Goal: Find specific page/section: Find specific page/section

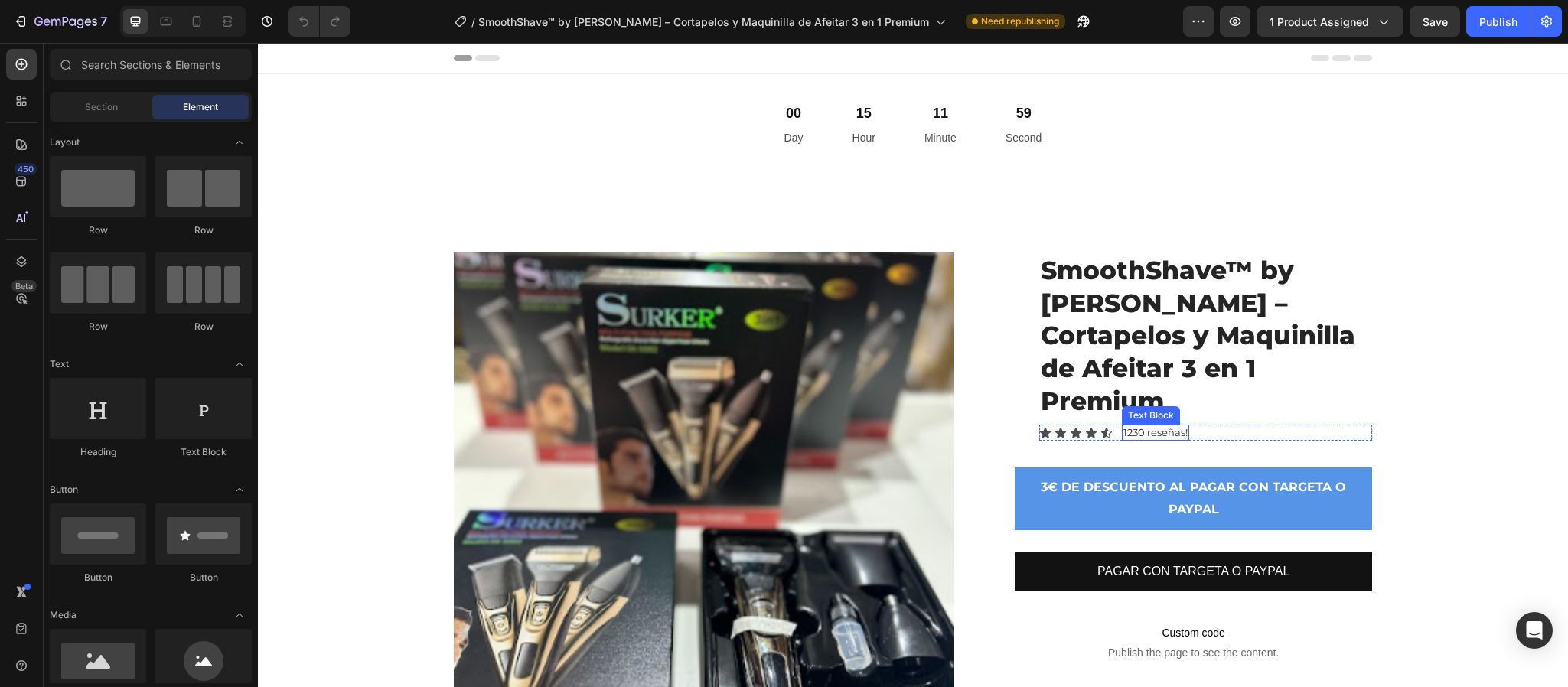
click at [1165, 426] on p "1230 reseñas!" at bounding box center [1155, 432] width 64 height 13
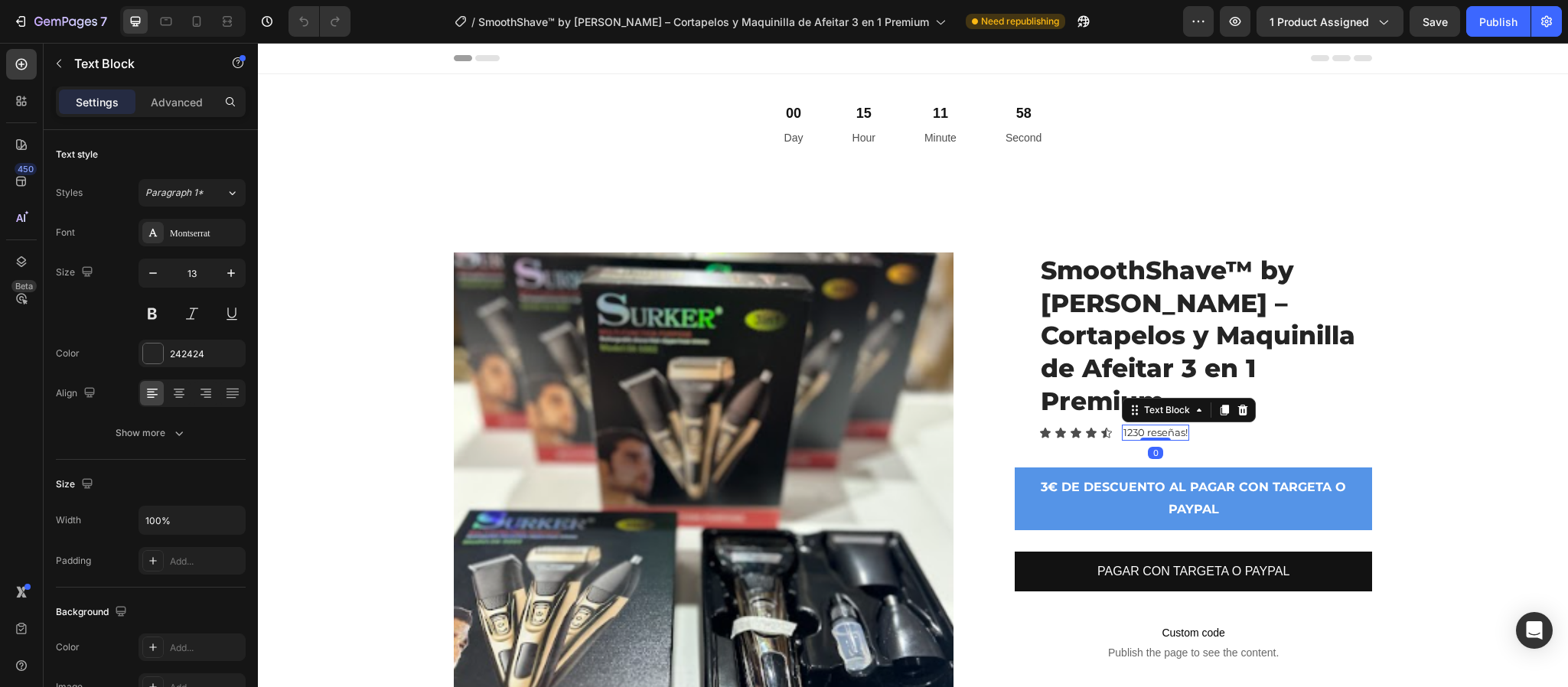
click at [1176, 426] on p "1230 reseñas!" at bounding box center [1155, 432] width 64 height 13
click at [1492, 437] on div "Product Images SmoothShave™ by [PERSON_NAME] – Cortapelos y Maquinilla de Afeit…" at bounding box center [913, 563] width 1288 height 622
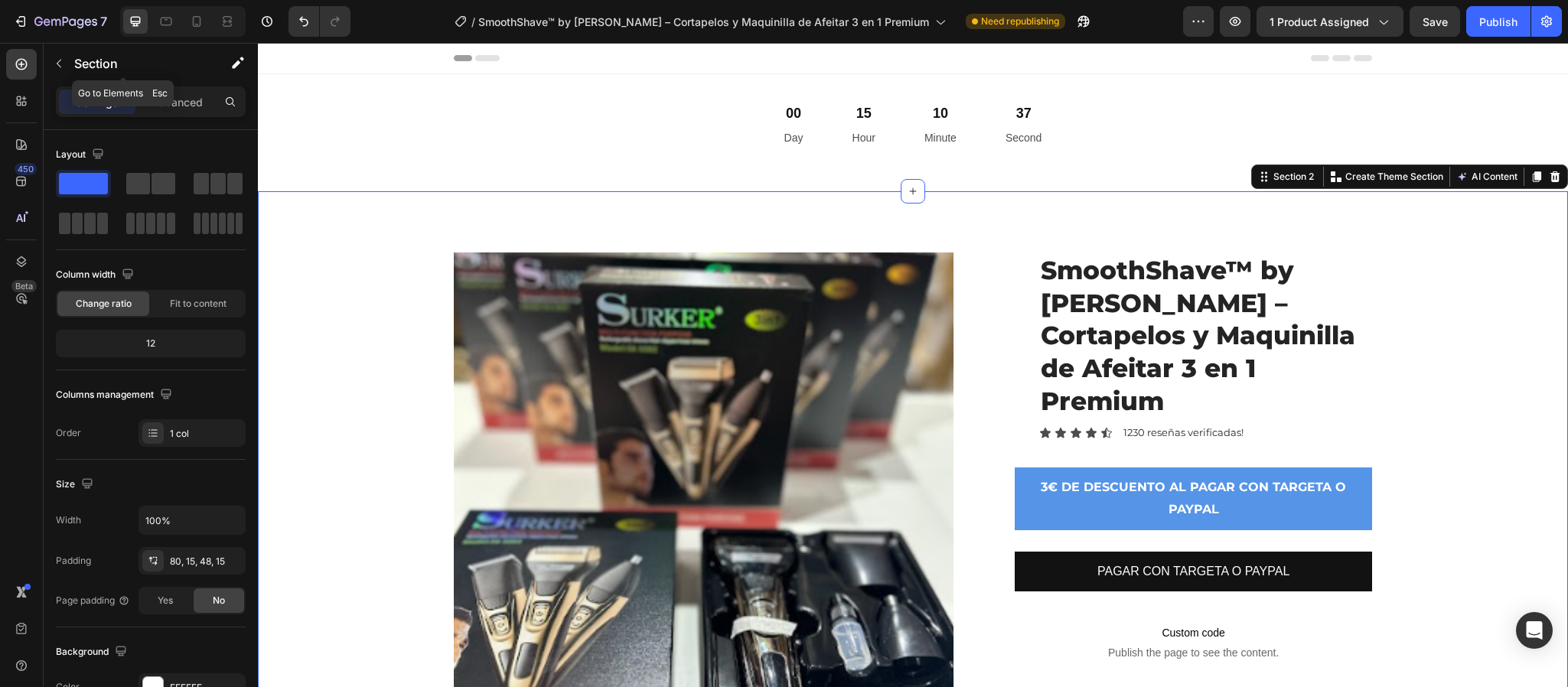
click at [62, 61] on icon "button" at bounding box center [59, 64] width 12 height 12
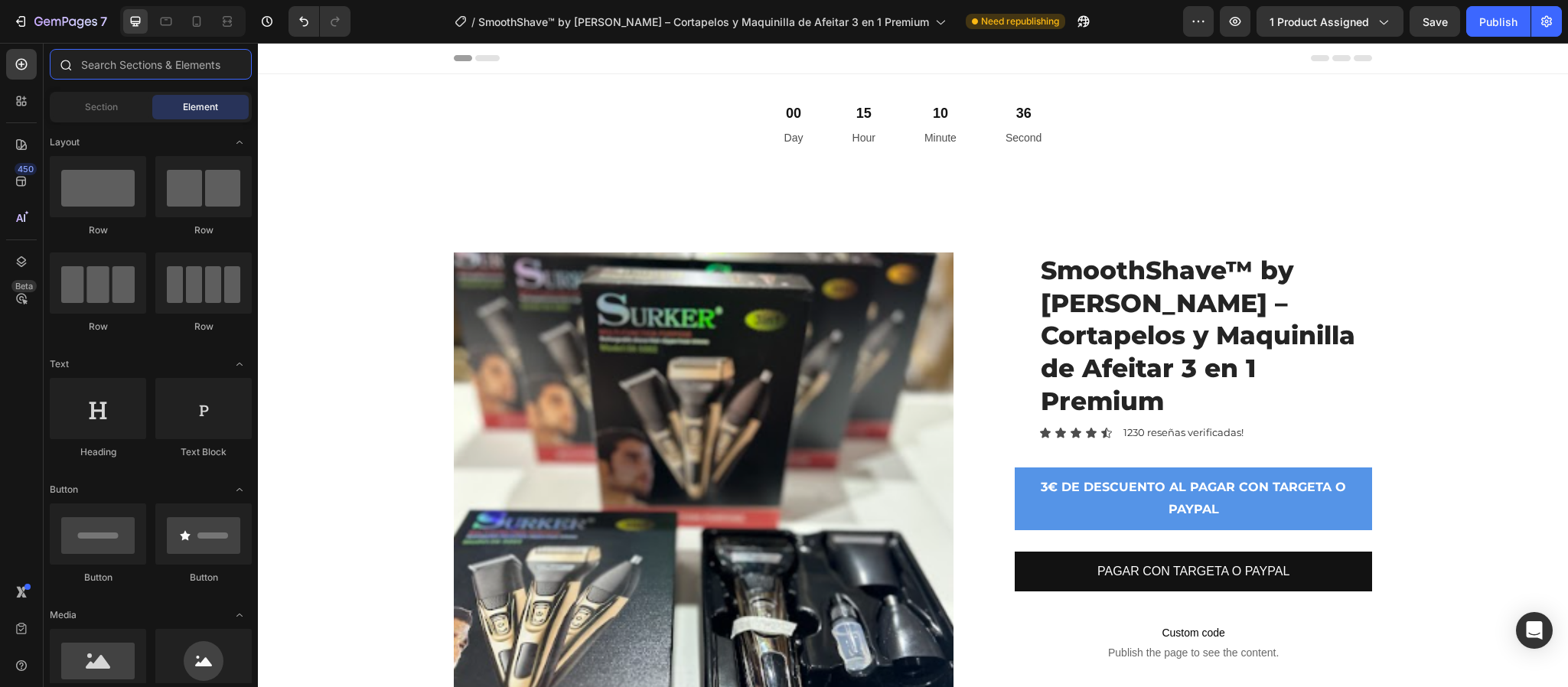
click at [129, 54] on input "text" at bounding box center [151, 64] width 202 height 31
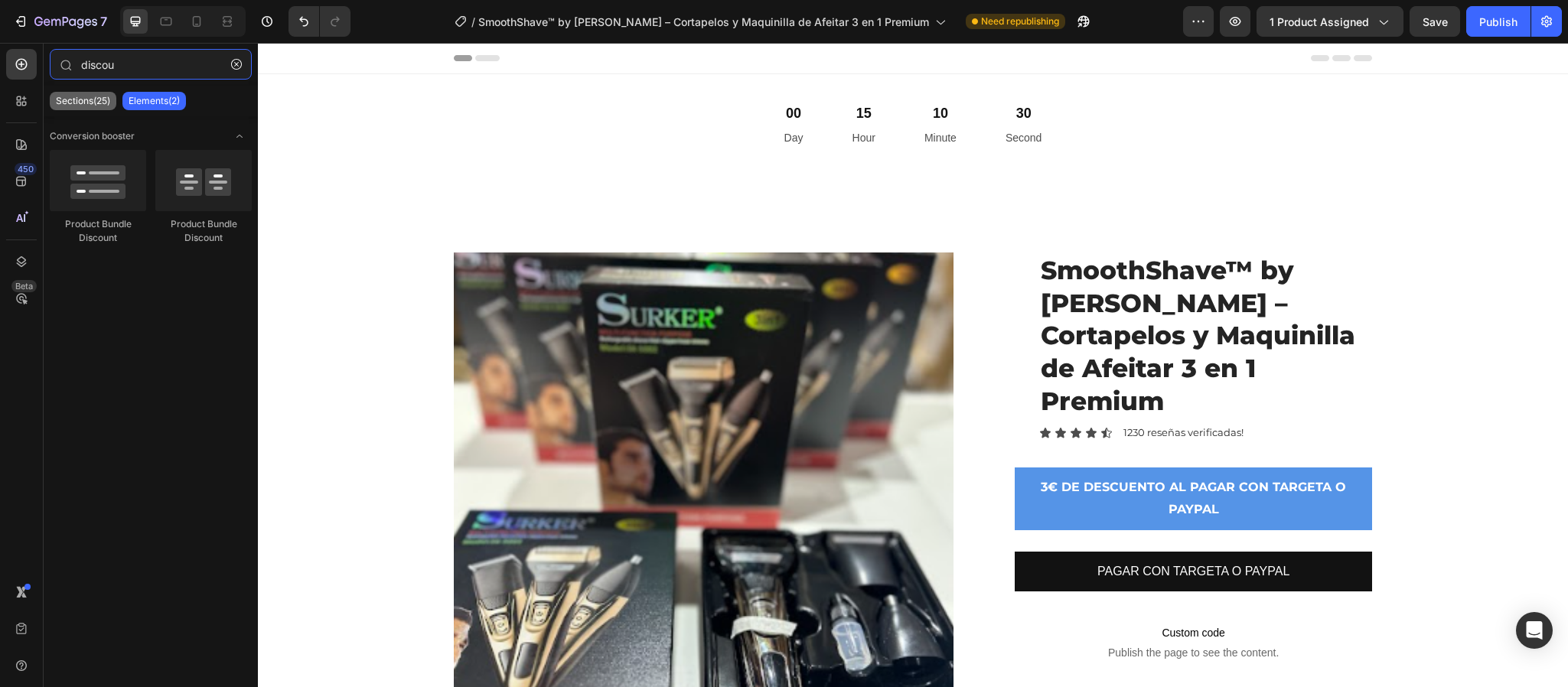
type input "discou"
click at [102, 97] on p "Sections(25)" at bounding box center [83, 101] width 54 height 12
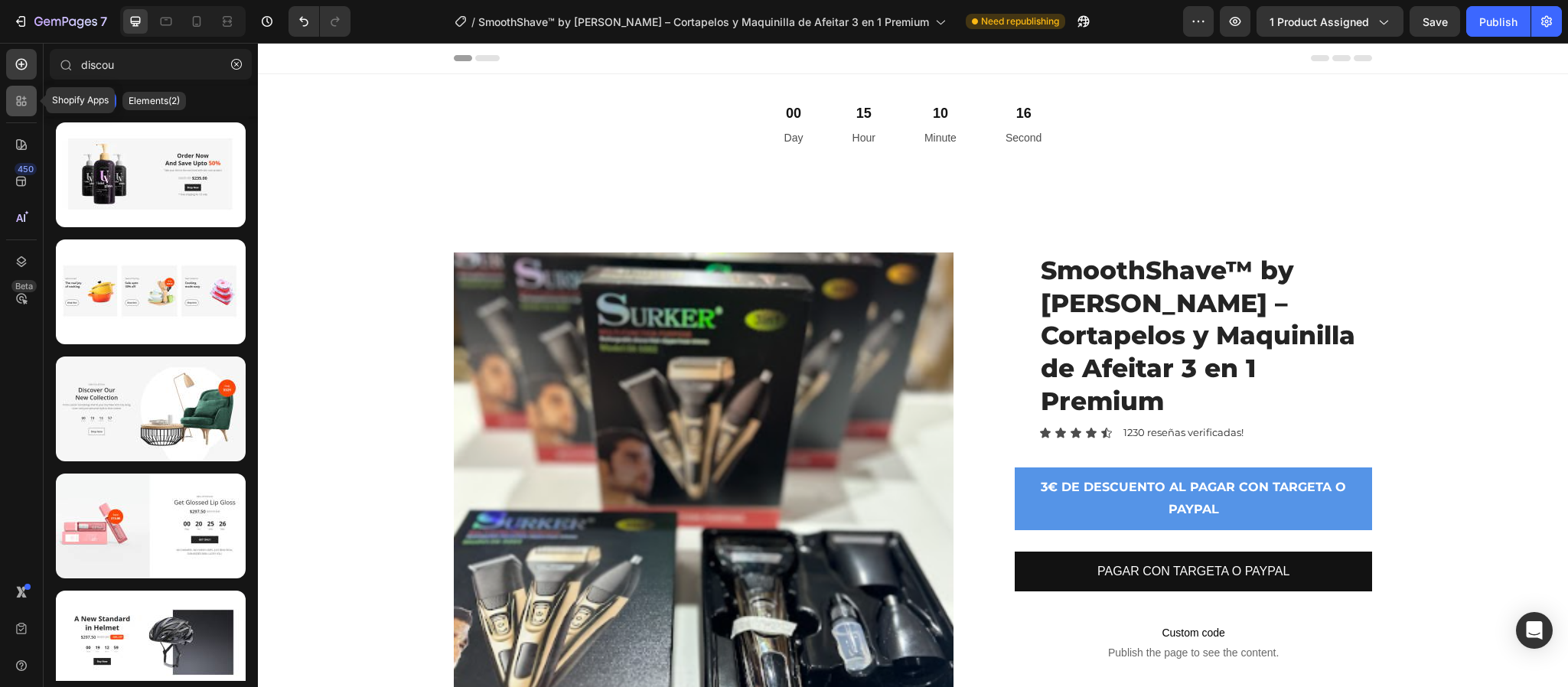
click at [25, 102] on icon at bounding box center [24, 104] width 5 height 5
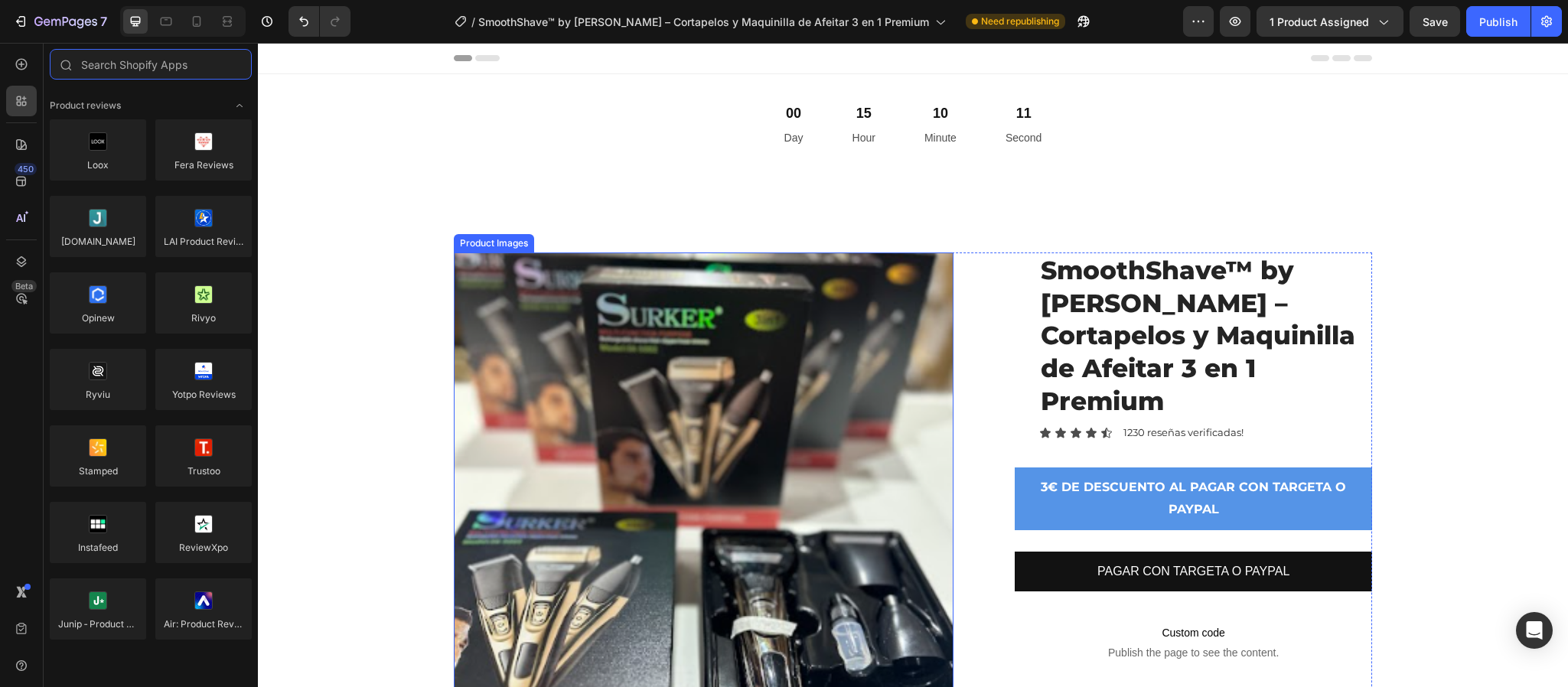
scroll to position [115, 0]
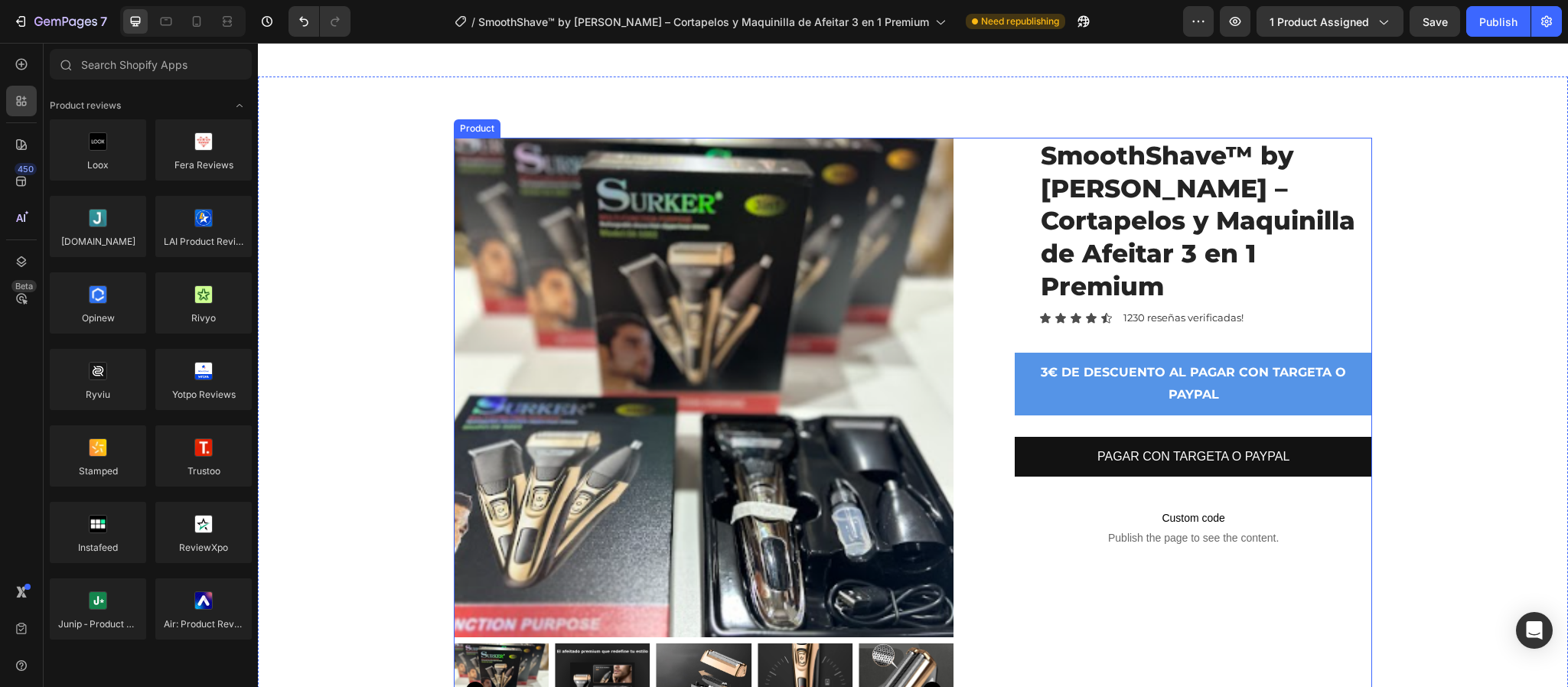
click at [1130, 304] on div "SmoothShave™ by [PERSON_NAME] – Cortapelos y Maquinilla de Afeitar 3 en 1 Premi…" at bounding box center [1193, 449] width 357 height 622
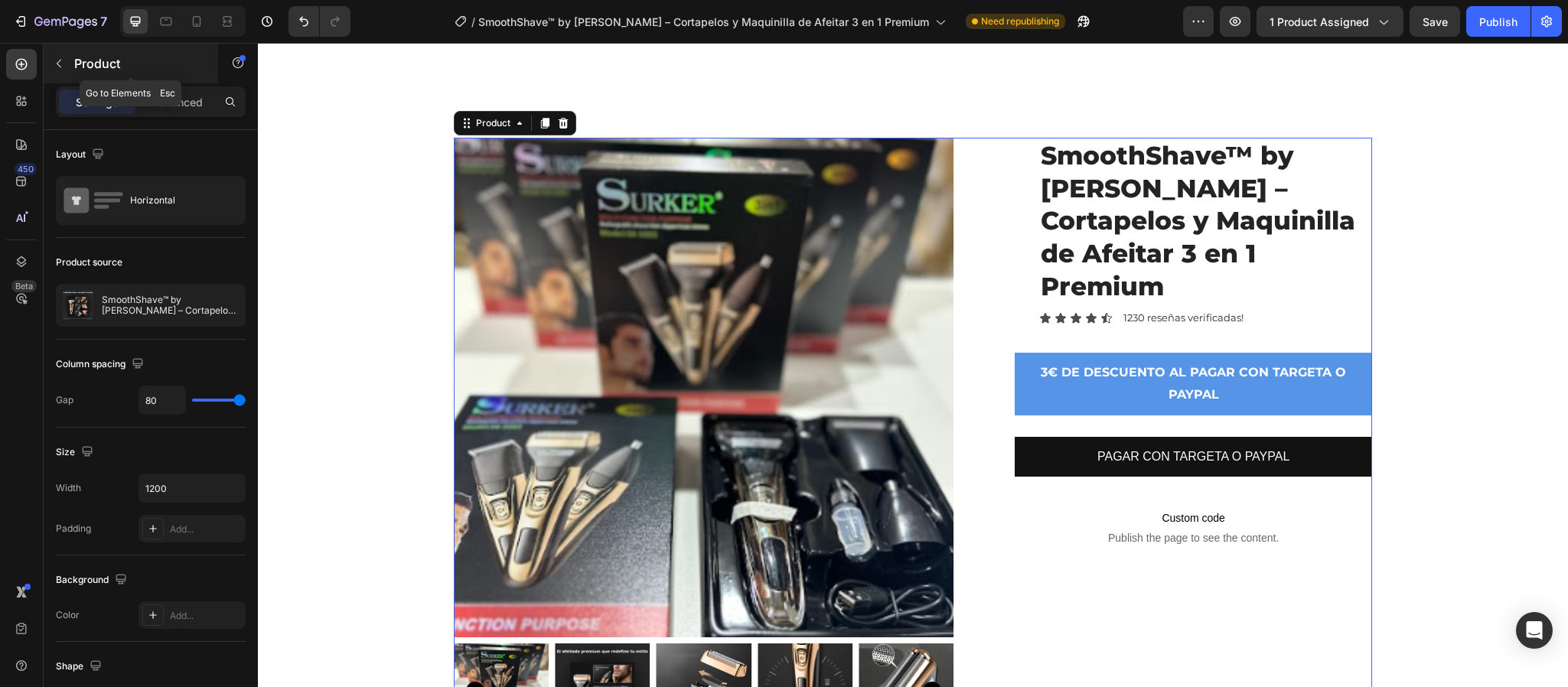
click at [140, 62] on p "Product" at bounding box center [139, 63] width 130 height 18
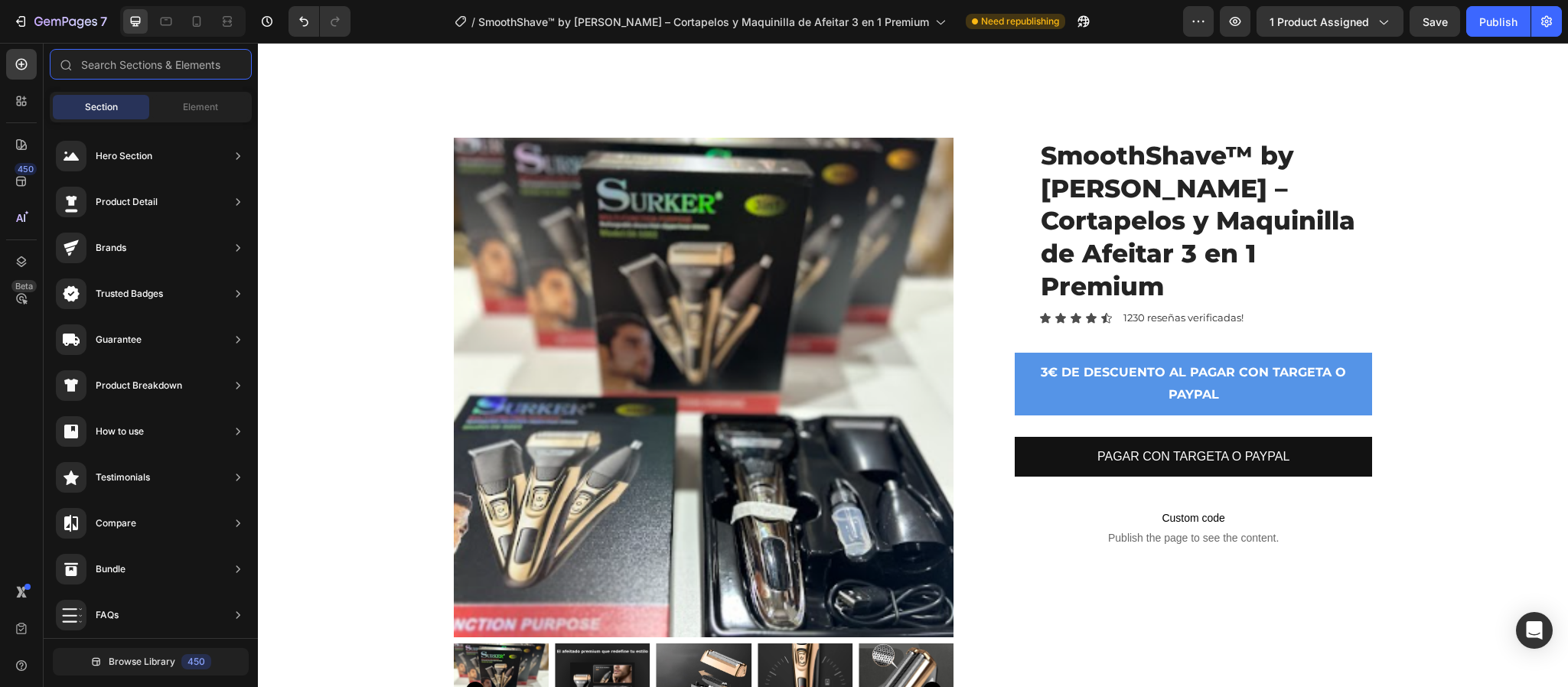
click at [140, 62] on input "text" at bounding box center [151, 64] width 202 height 31
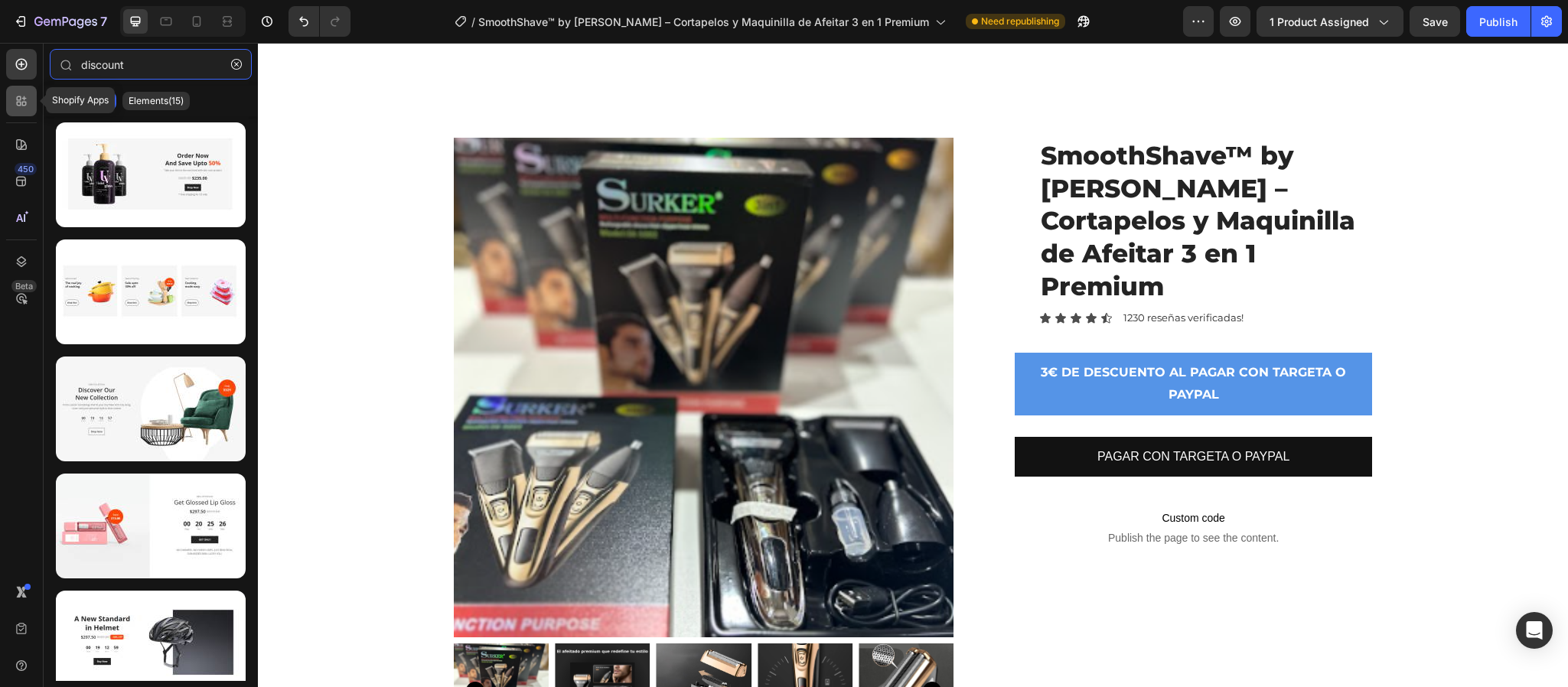
type input "discount"
click at [30, 94] on div at bounding box center [21, 101] width 31 height 31
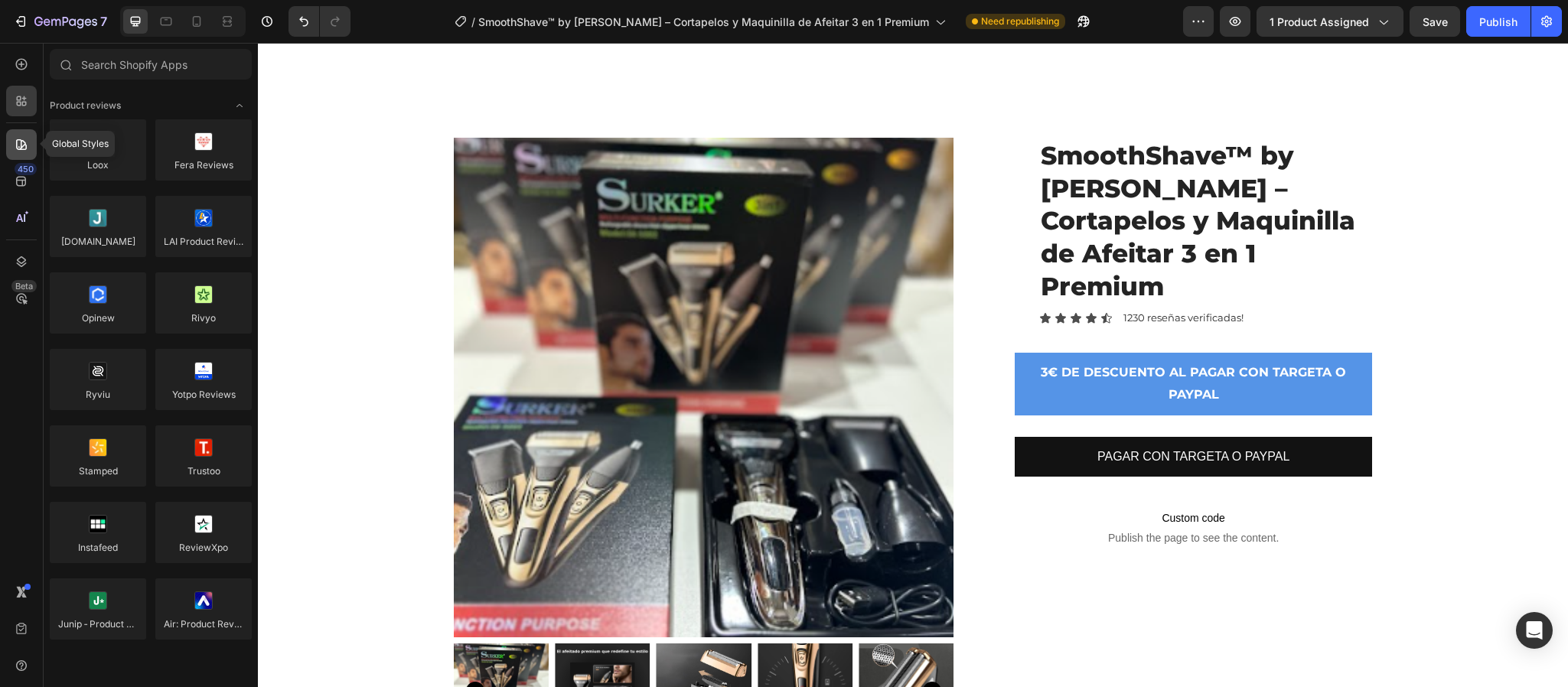
click at [21, 150] on icon at bounding box center [21, 144] width 15 height 15
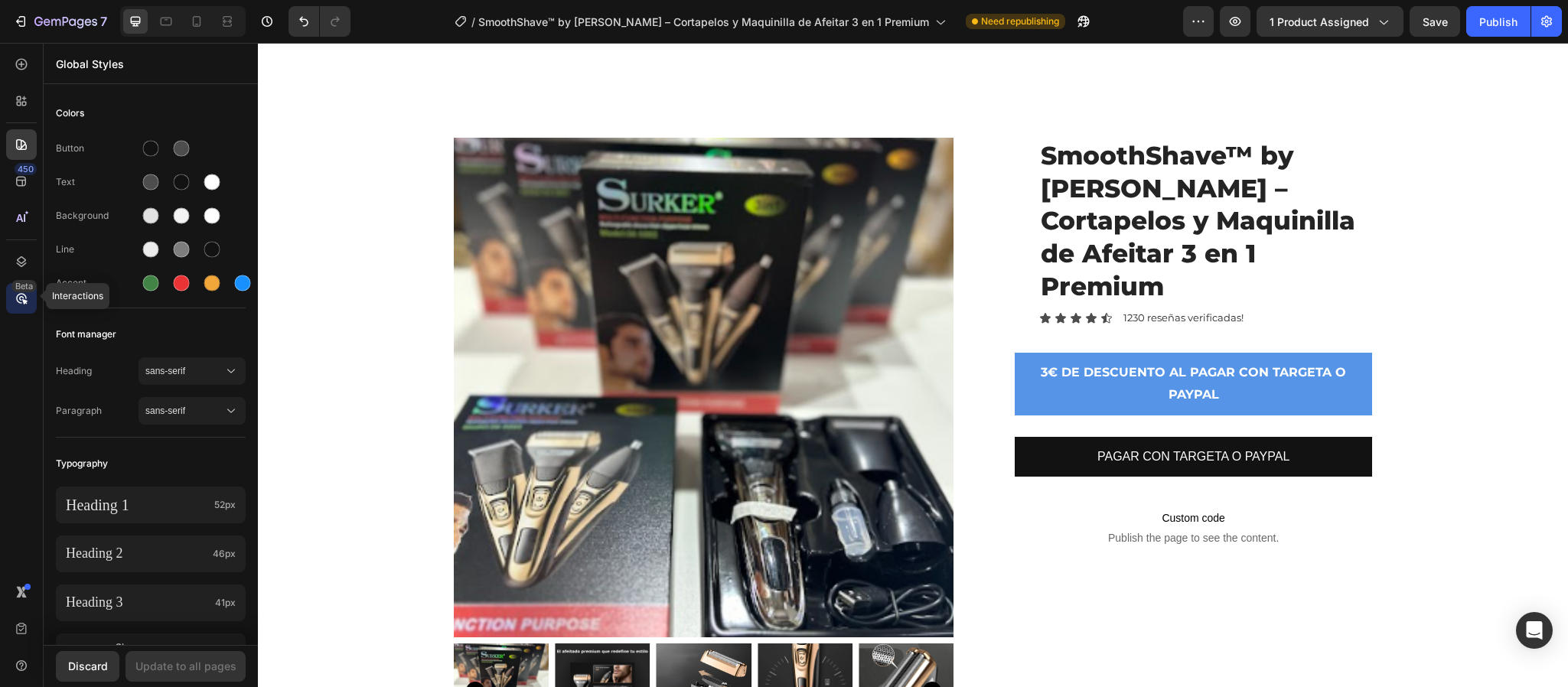
click at [19, 291] on icon at bounding box center [21, 298] width 15 height 15
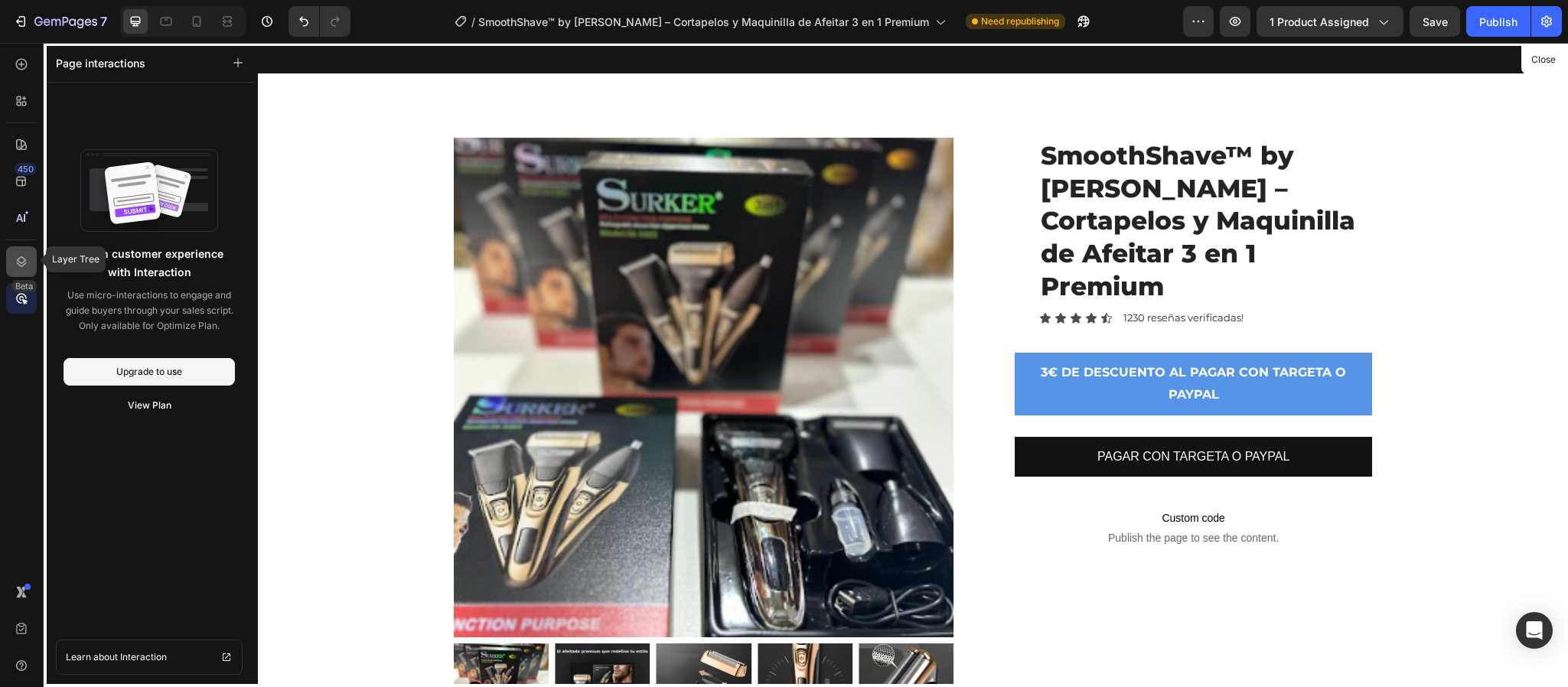
click at [17, 268] on div at bounding box center [21, 261] width 31 height 31
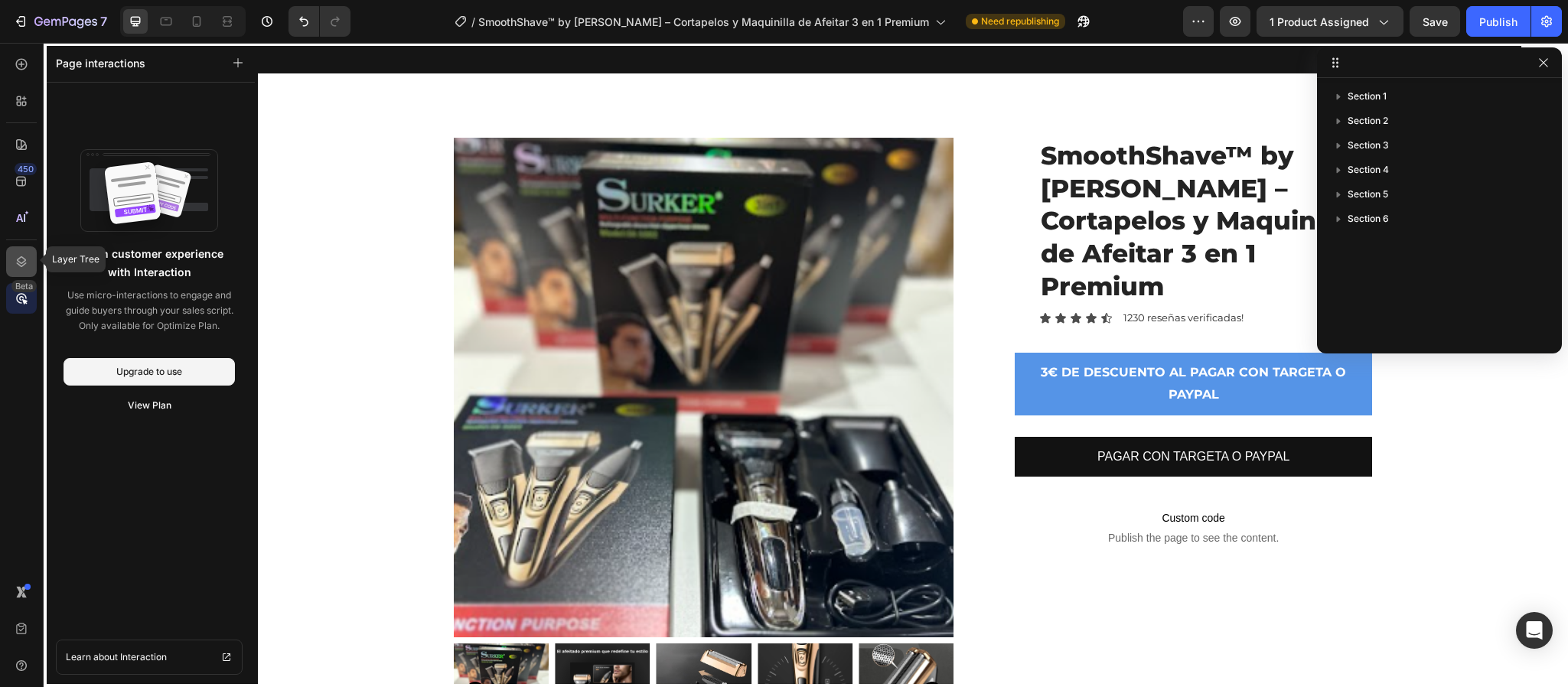
click at [17, 268] on div at bounding box center [21, 261] width 31 height 31
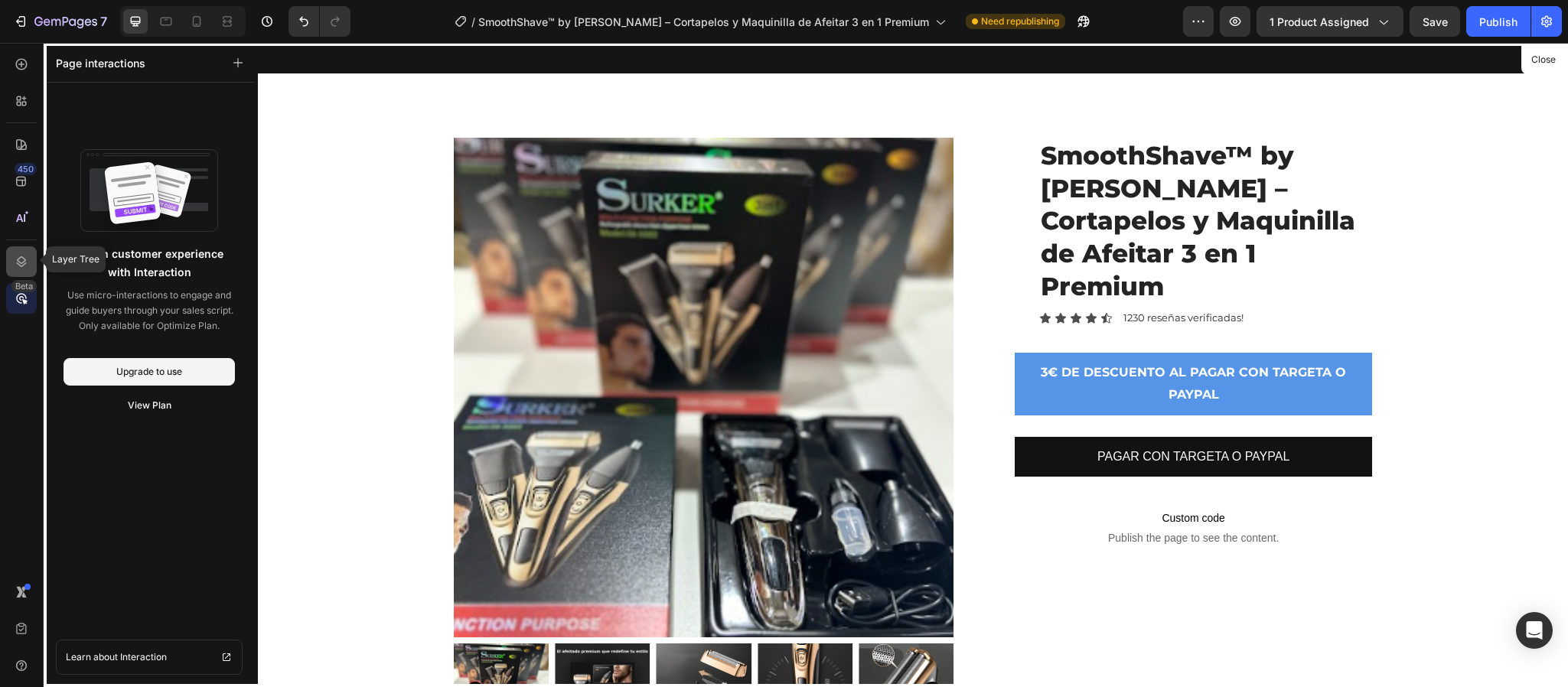
click at [17, 268] on div at bounding box center [21, 261] width 31 height 31
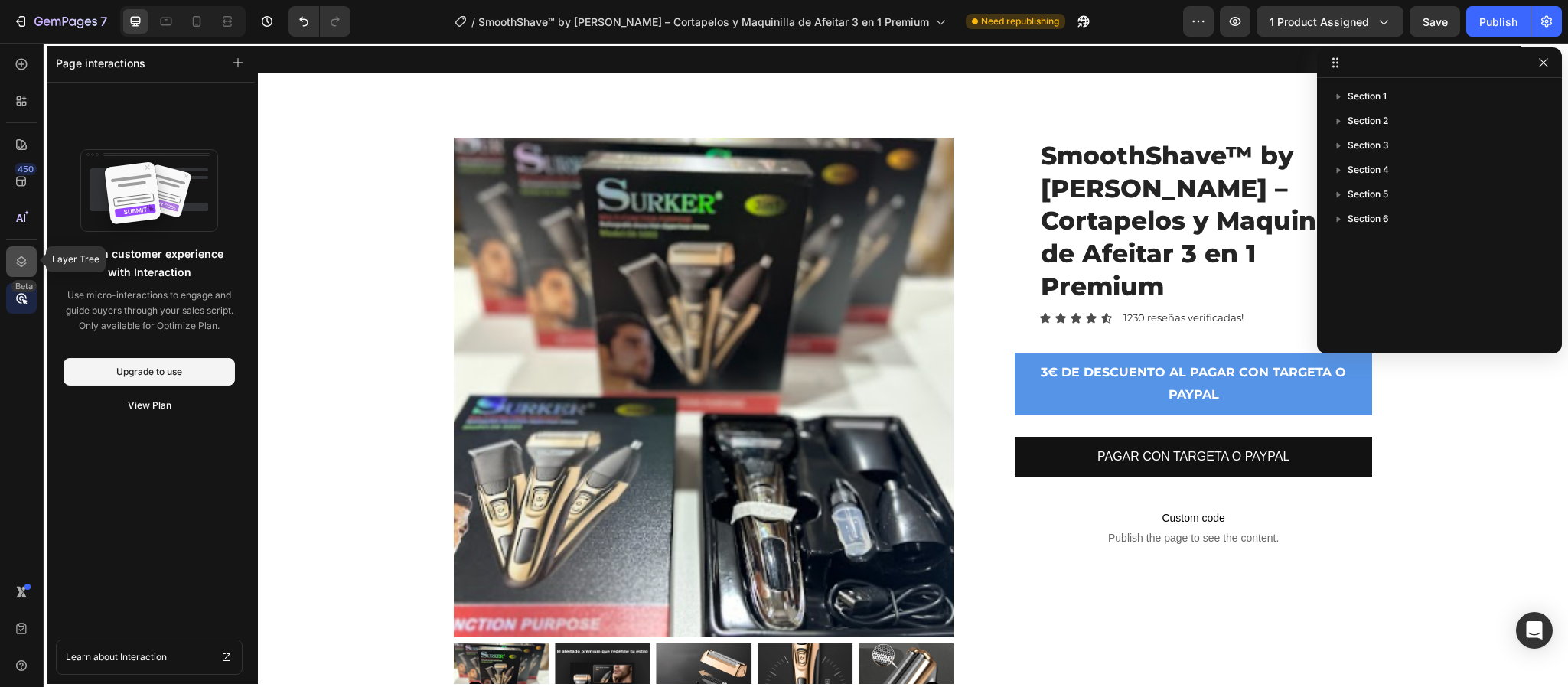
click at [17, 268] on div at bounding box center [21, 261] width 31 height 31
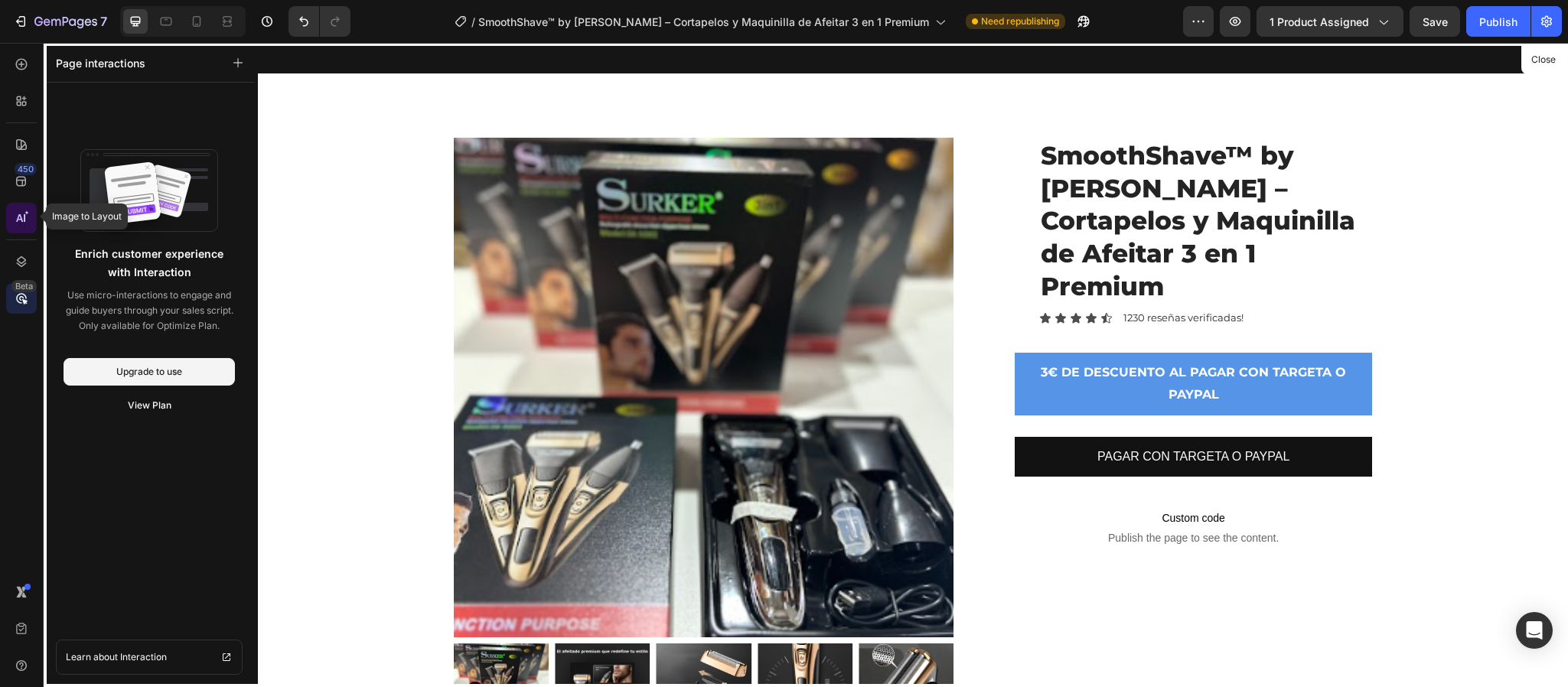
click at [19, 220] on icon at bounding box center [21, 217] width 15 height 15
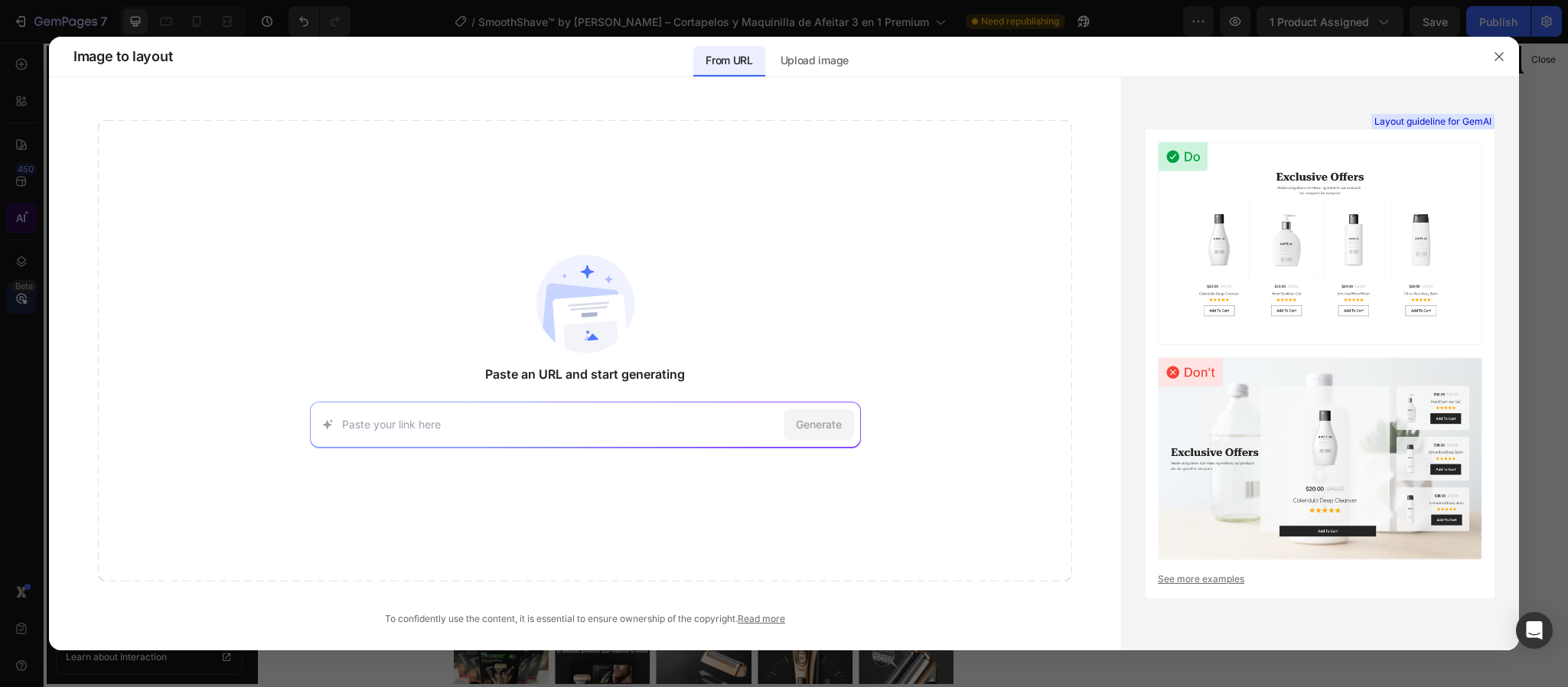
click at [19, 220] on div at bounding box center [784, 343] width 1568 height 687
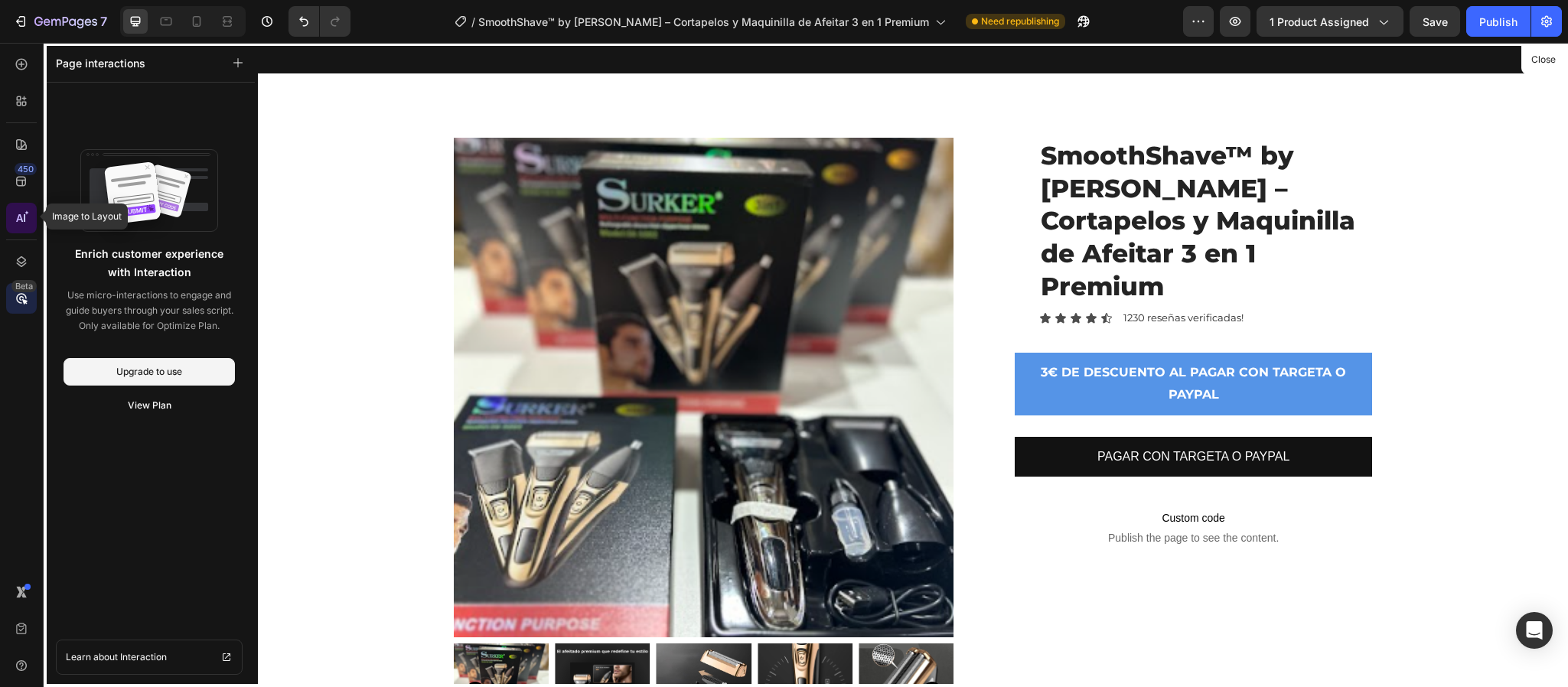
click at [19, 220] on icon at bounding box center [21, 217] width 15 height 15
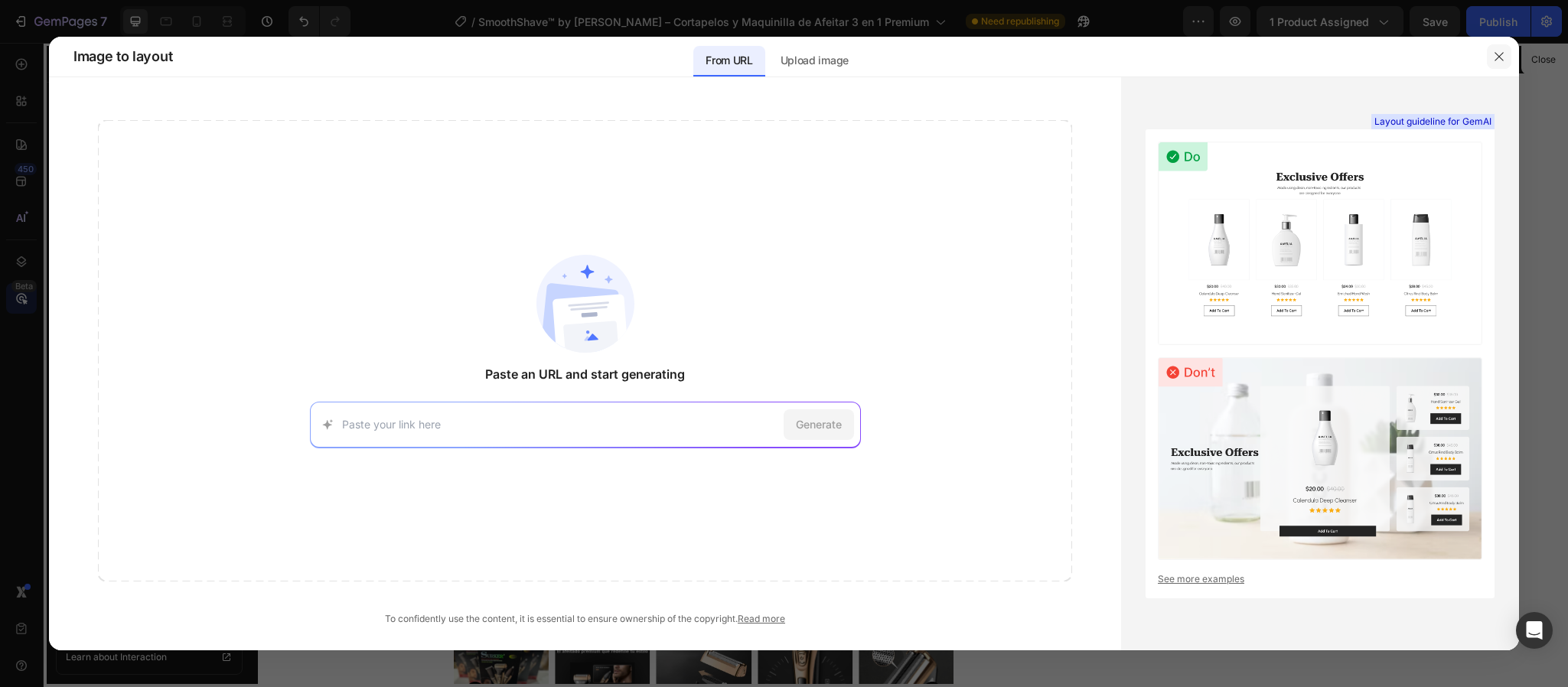
click at [1507, 55] on button "button" at bounding box center [1499, 57] width 25 height 25
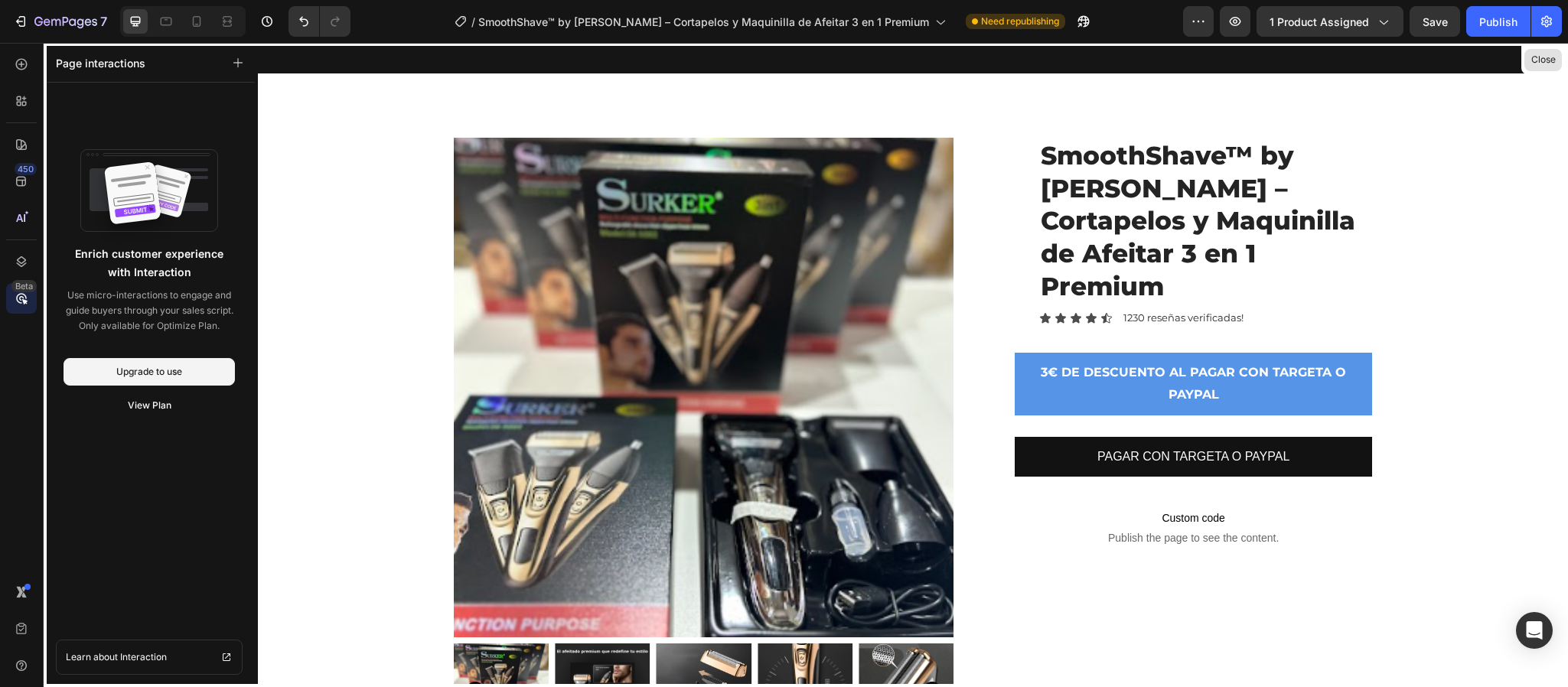
click at [1538, 65] on button "Close" at bounding box center [1544, 60] width 38 height 22
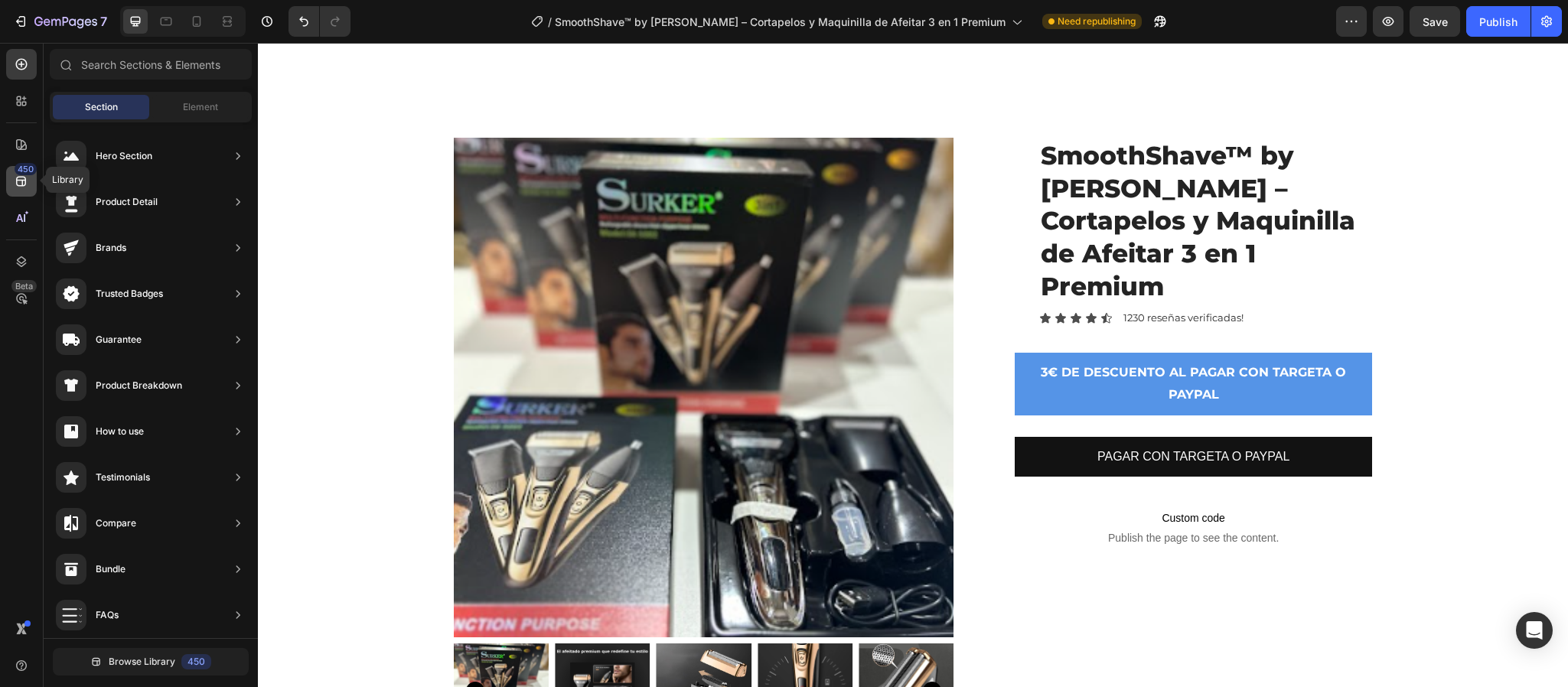
click at [26, 179] on icon at bounding box center [21, 180] width 15 height 15
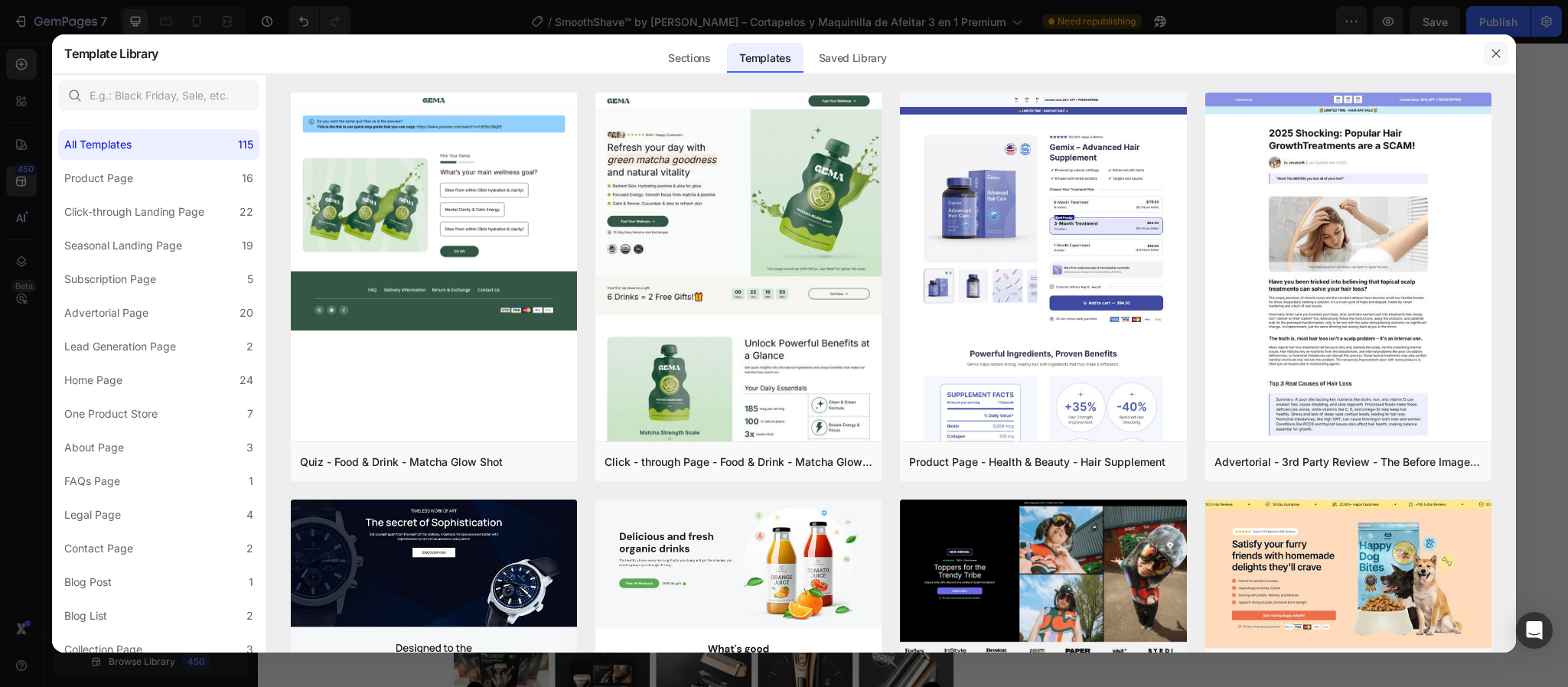
click at [1495, 51] on icon "button" at bounding box center [1496, 54] width 12 height 12
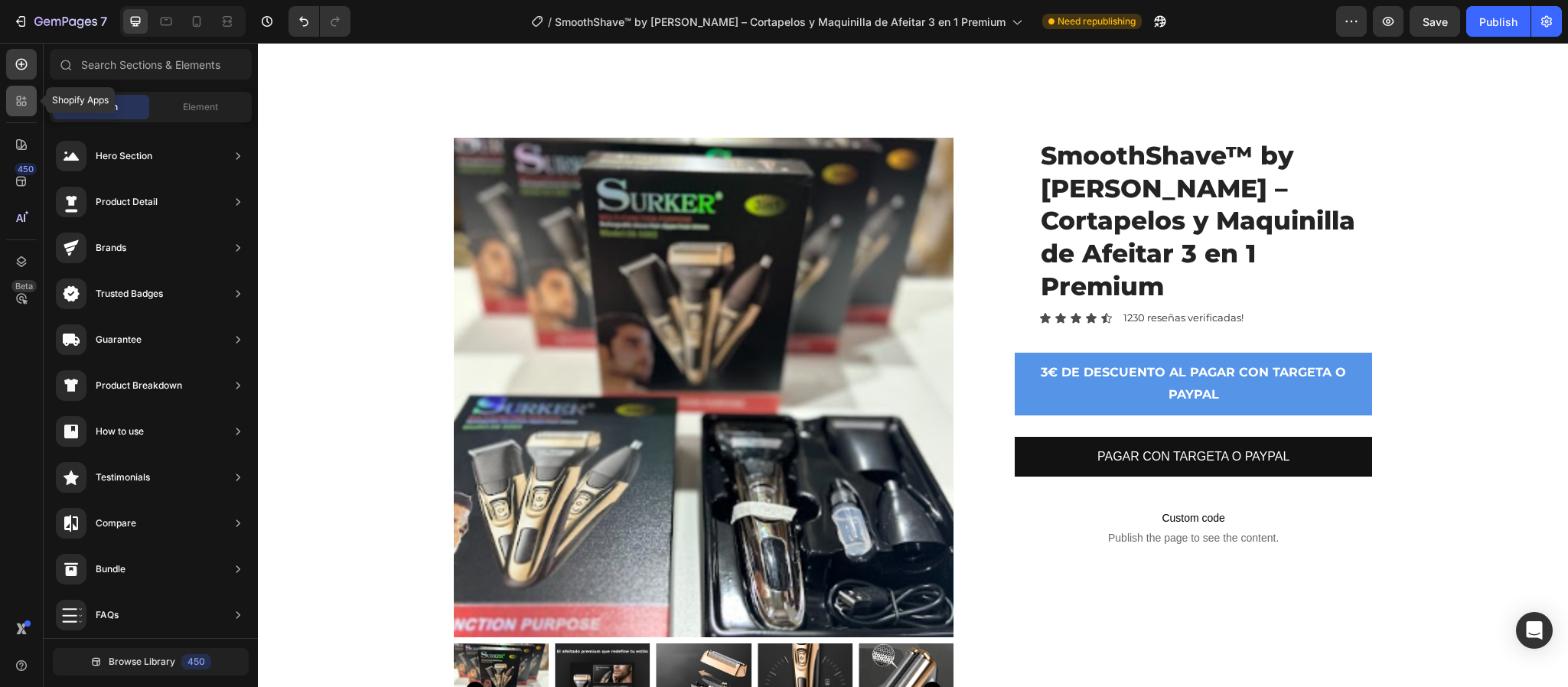
click at [16, 102] on icon at bounding box center [21, 101] width 15 height 15
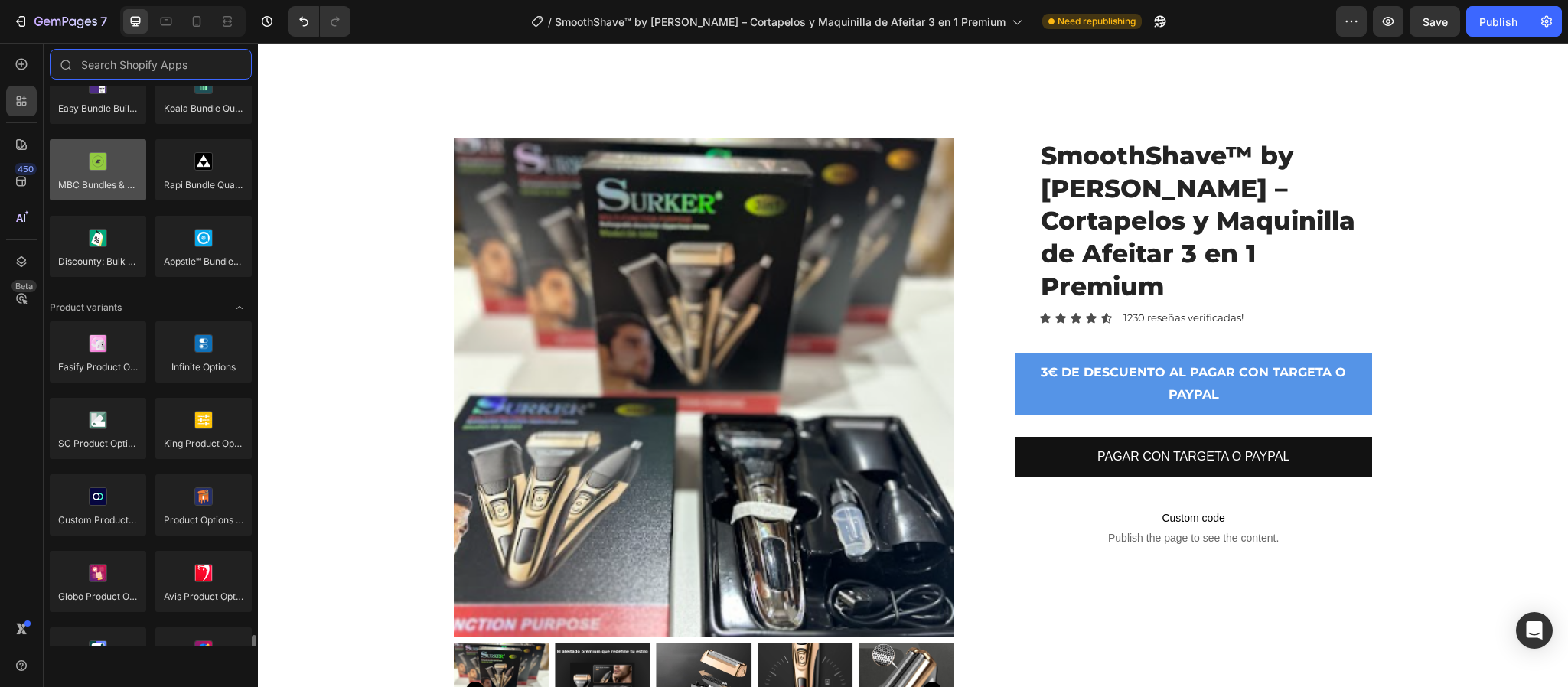
scroll to position [1837, 0]
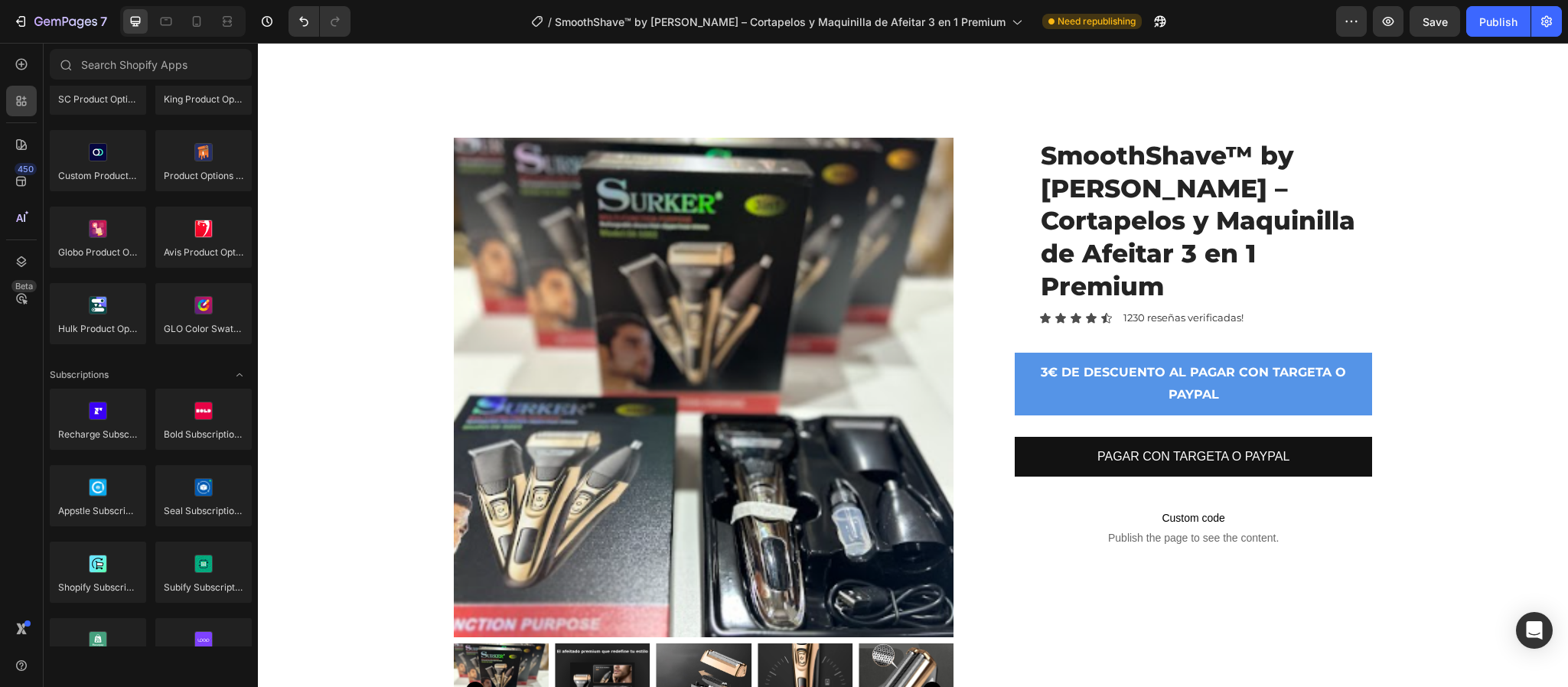
click at [21, 79] on div "450 Beta" at bounding box center [21, 331] width 31 height 564
click at [21, 69] on icon at bounding box center [22, 65] width 12 height 12
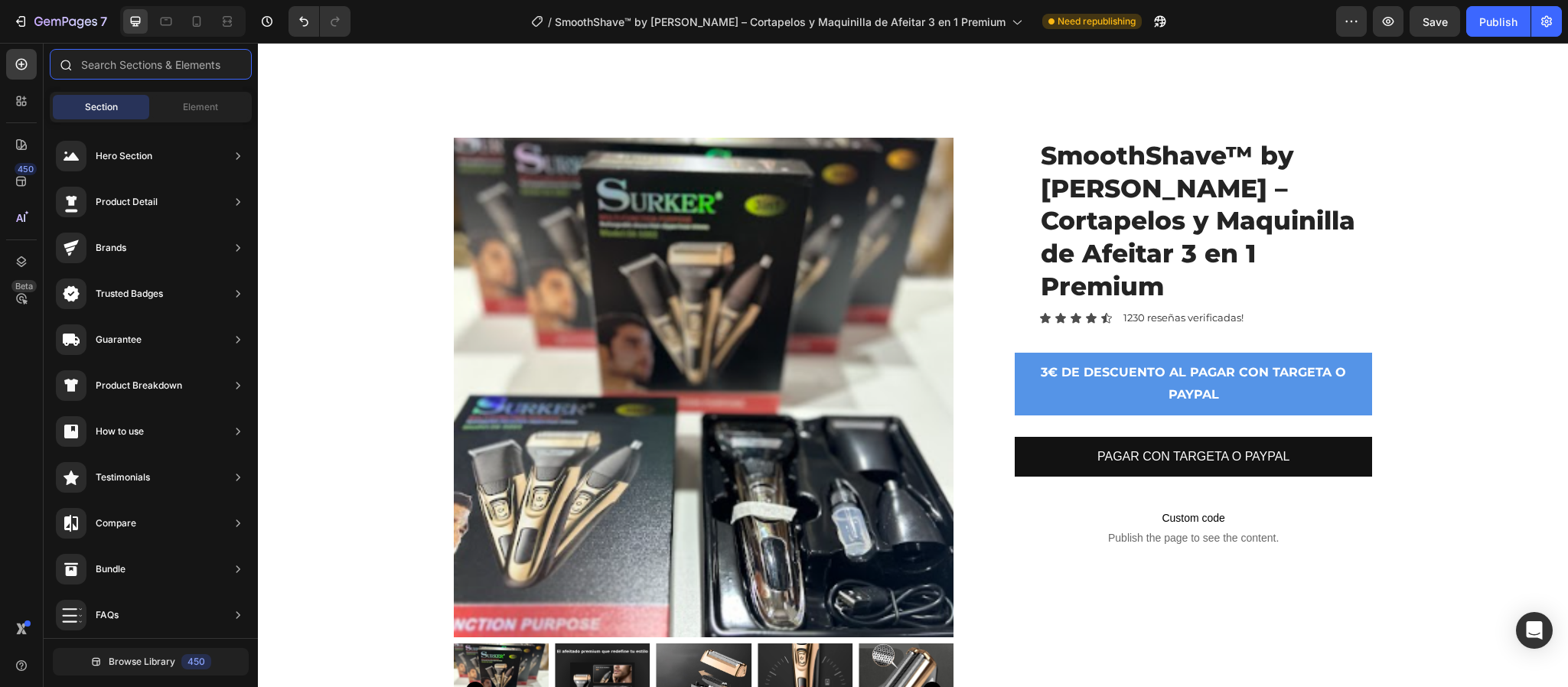
click at [148, 67] on input "text" at bounding box center [151, 64] width 202 height 31
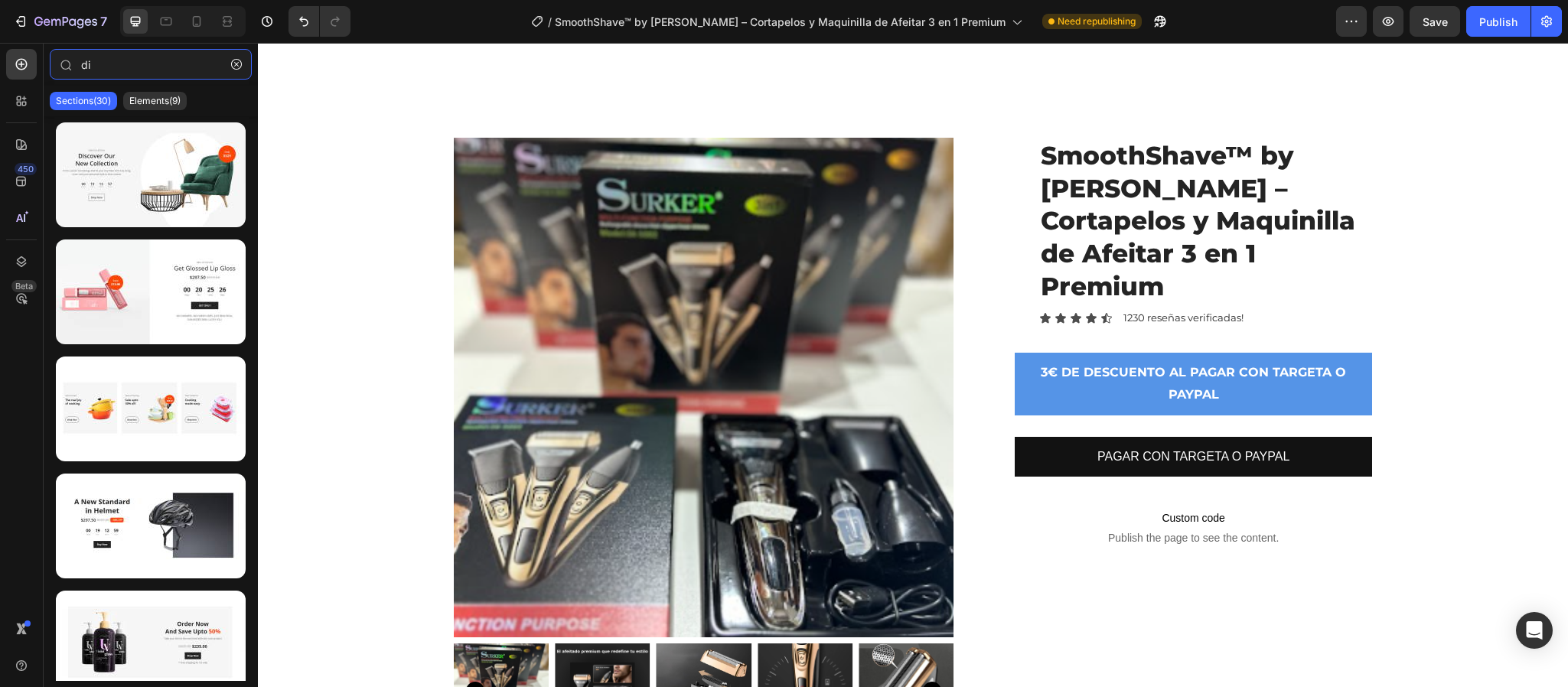
type input "d"
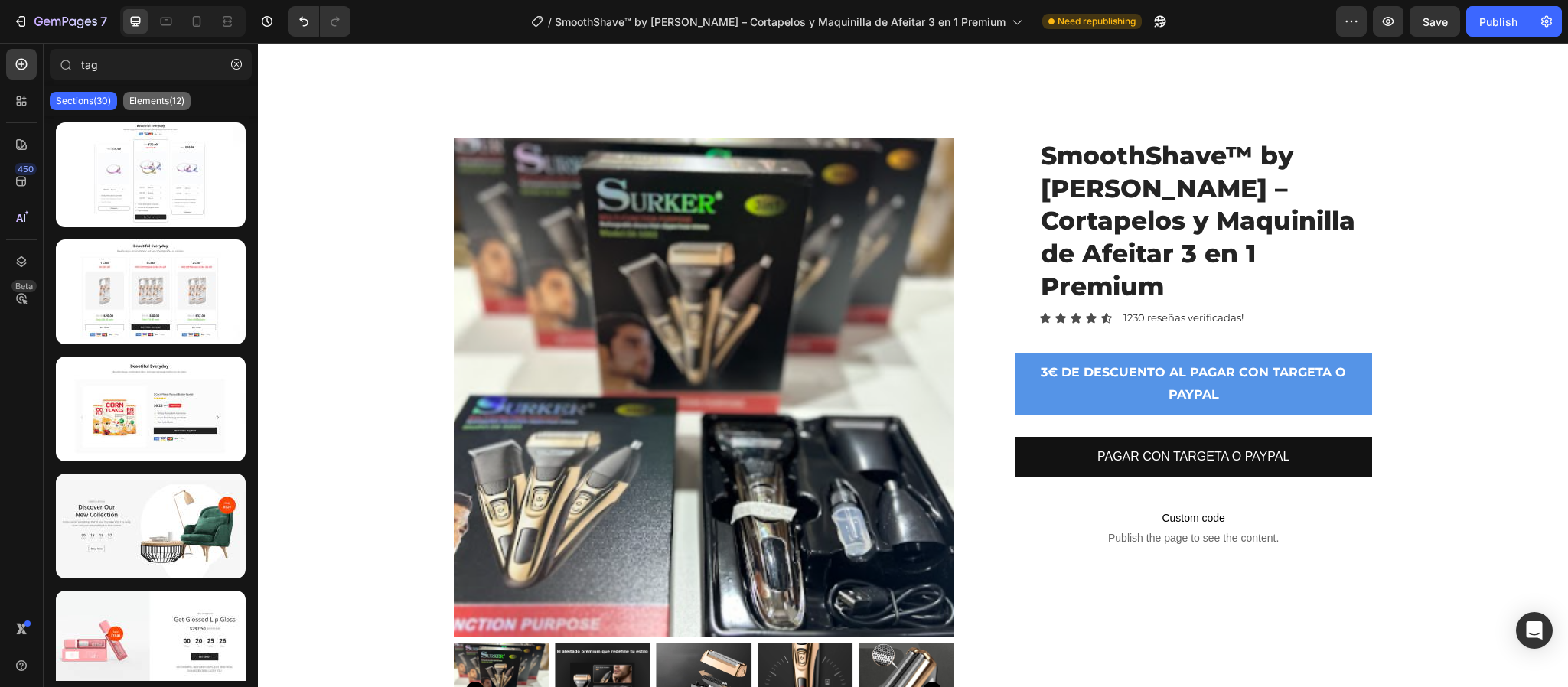
click at [159, 95] on p "Elements(12)" at bounding box center [157, 101] width 55 height 12
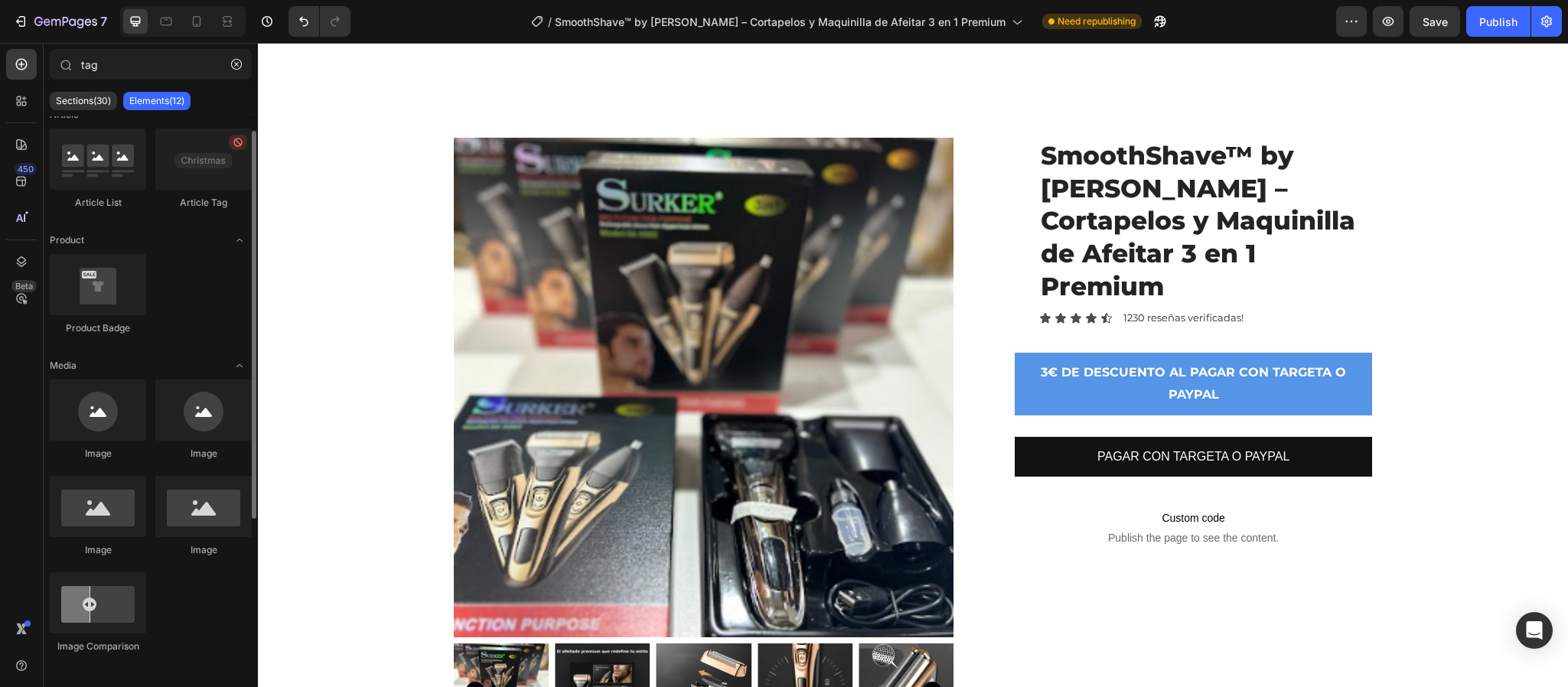
scroll to position [0, 0]
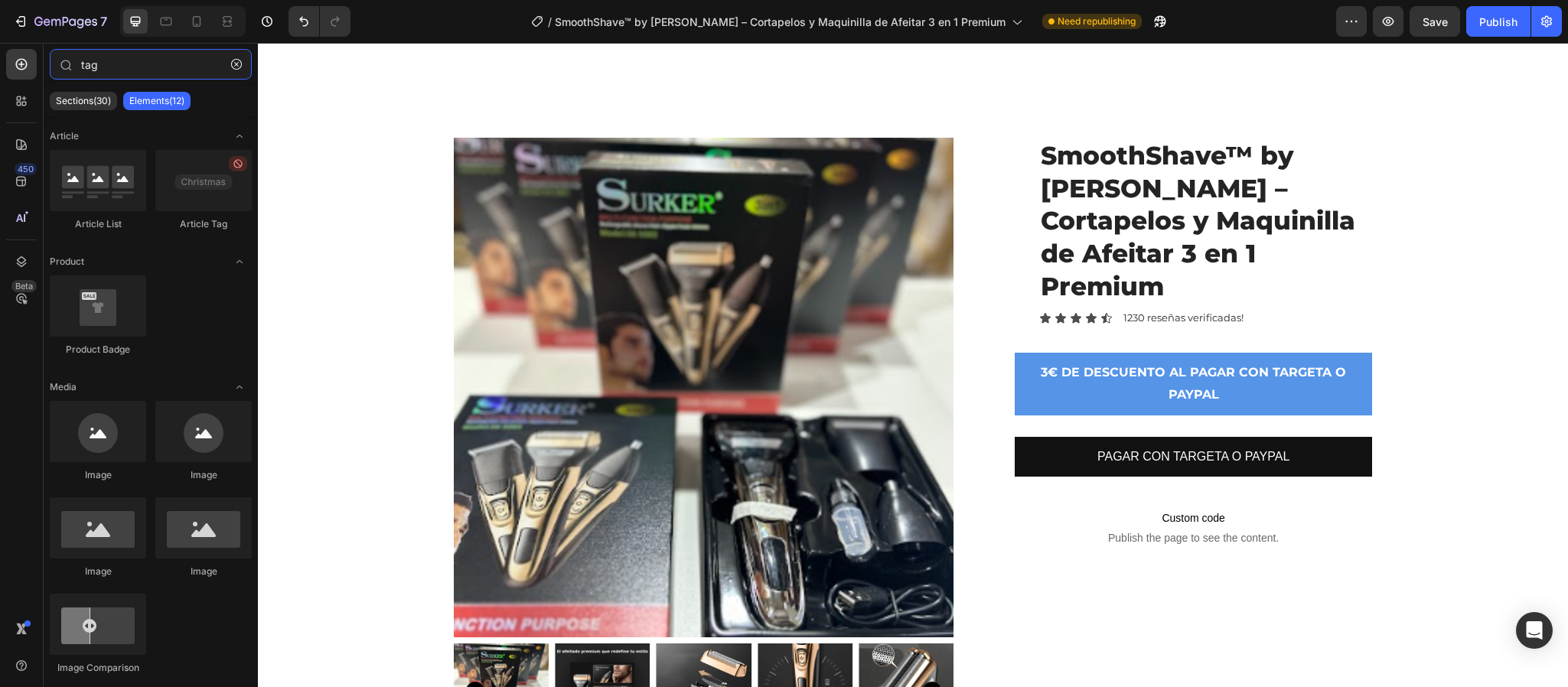
drag, startPoint x: 173, startPoint y: 68, endPoint x: 37, endPoint y: 79, distance: 136.4
click at [37, 79] on div "450 Beta tag Sections(30) Elements(12) Article Article List Article Tag Product…" at bounding box center [129, 365] width 258 height 644
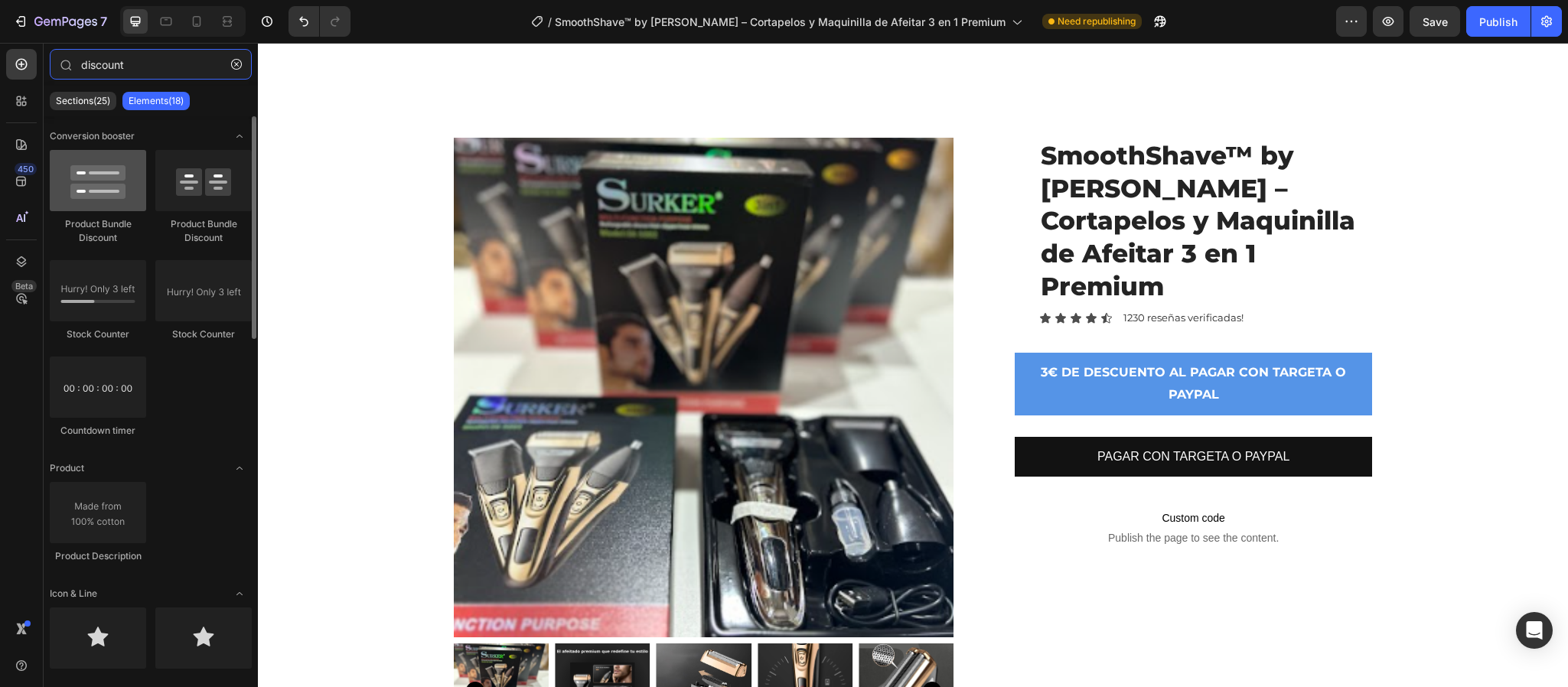
type input "discount"
click at [114, 184] on div at bounding box center [98, 179] width 97 height 61
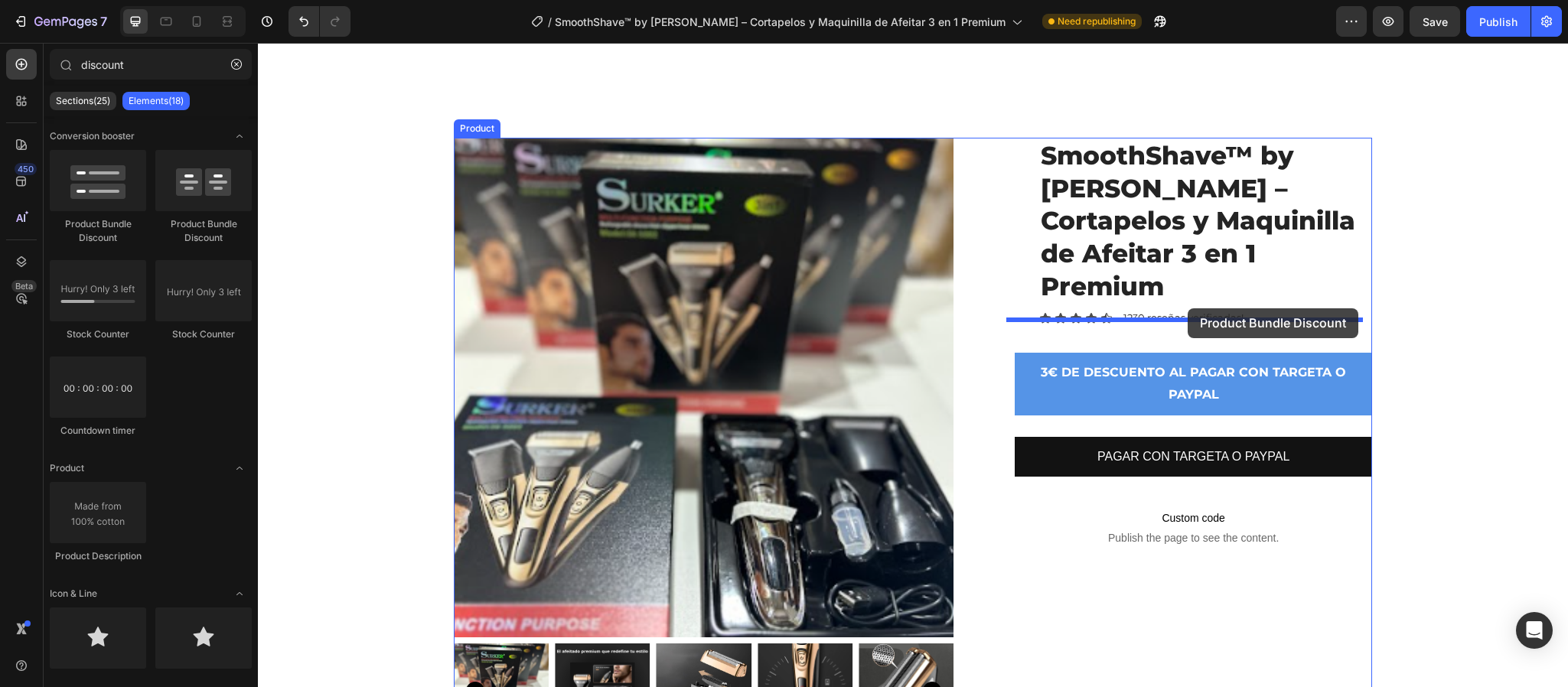
drag, startPoint x: 376, startPoint y: 232, endPoint x: 1188, endPoint y: 308, distance: 815.5
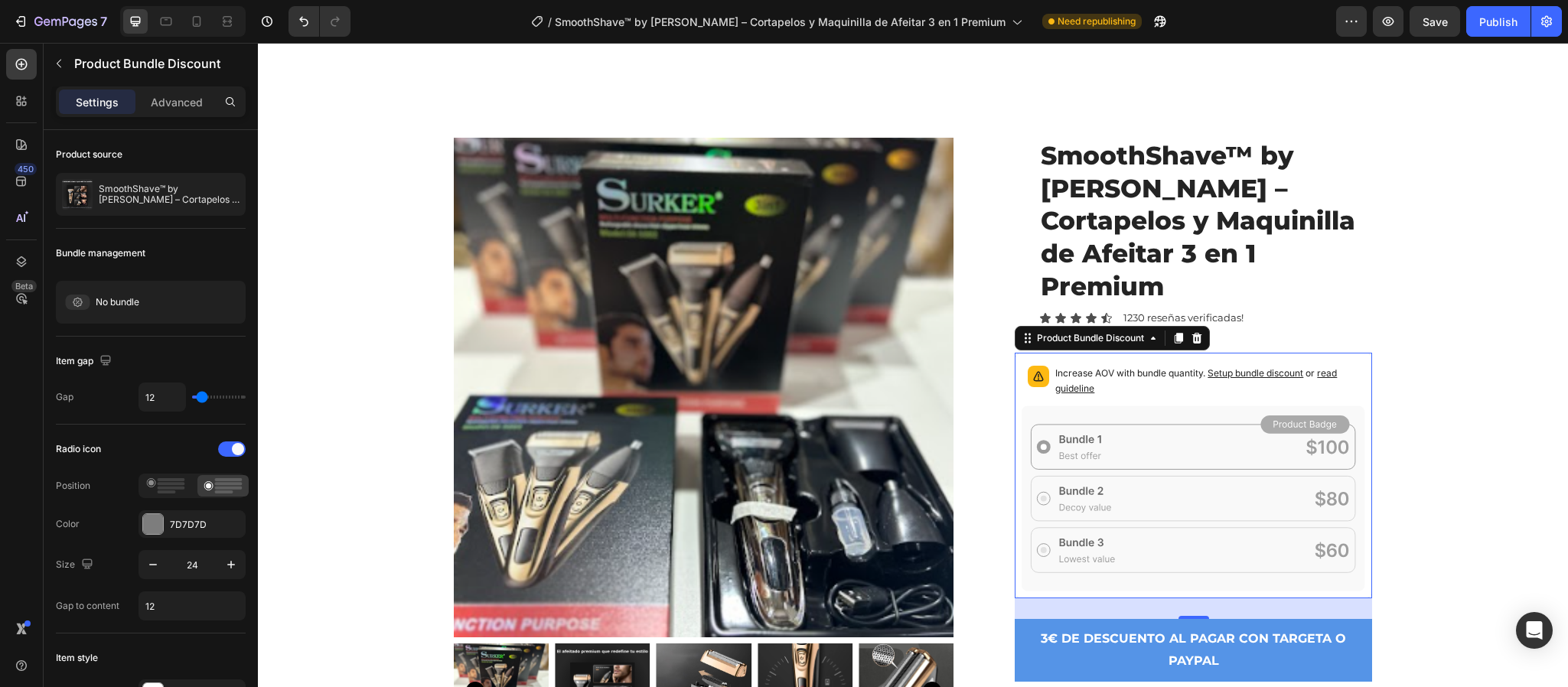
click at [1311, 435] on icon at bounding box center [1193, 499] width 344 height 185
click at [1191, 332] on icon at bounding box center [1197, 338] width 12 height 12
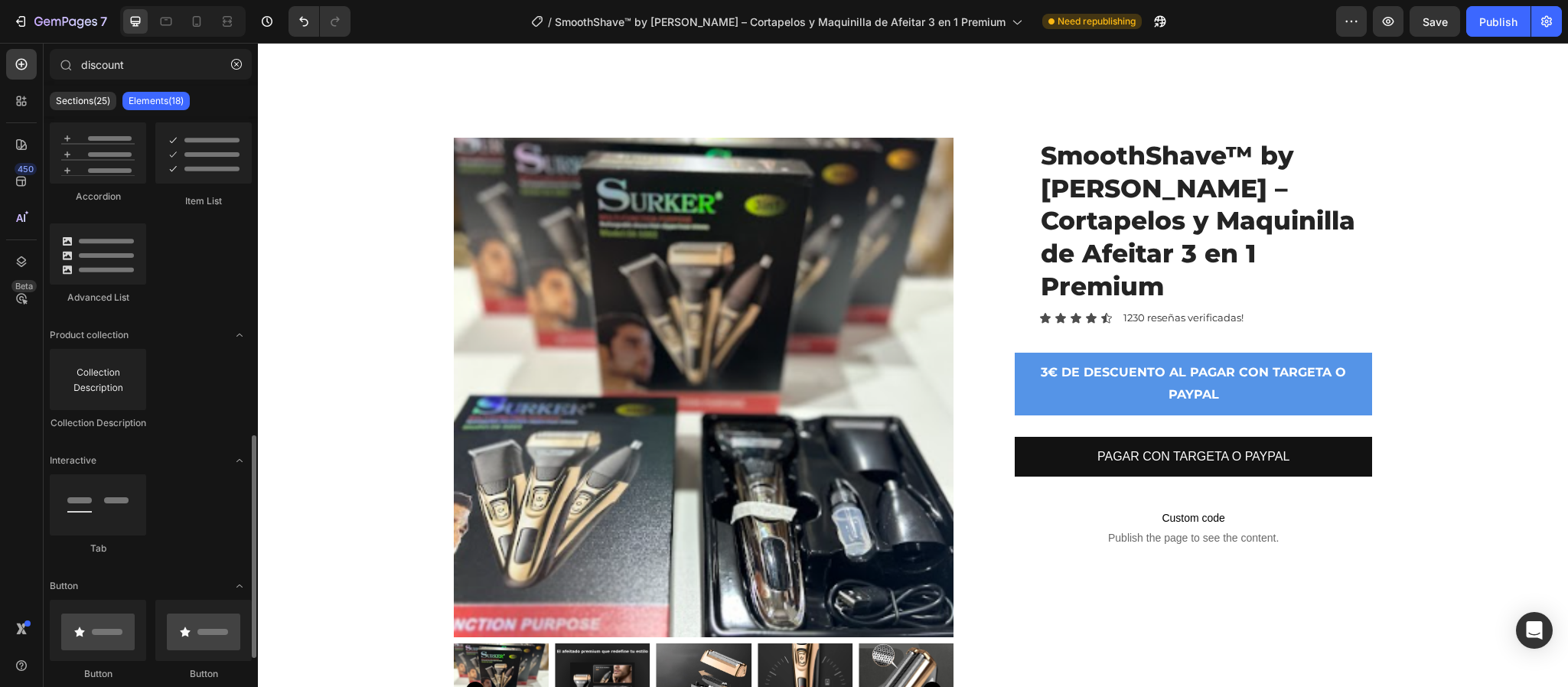
scroll to position [854, 0]
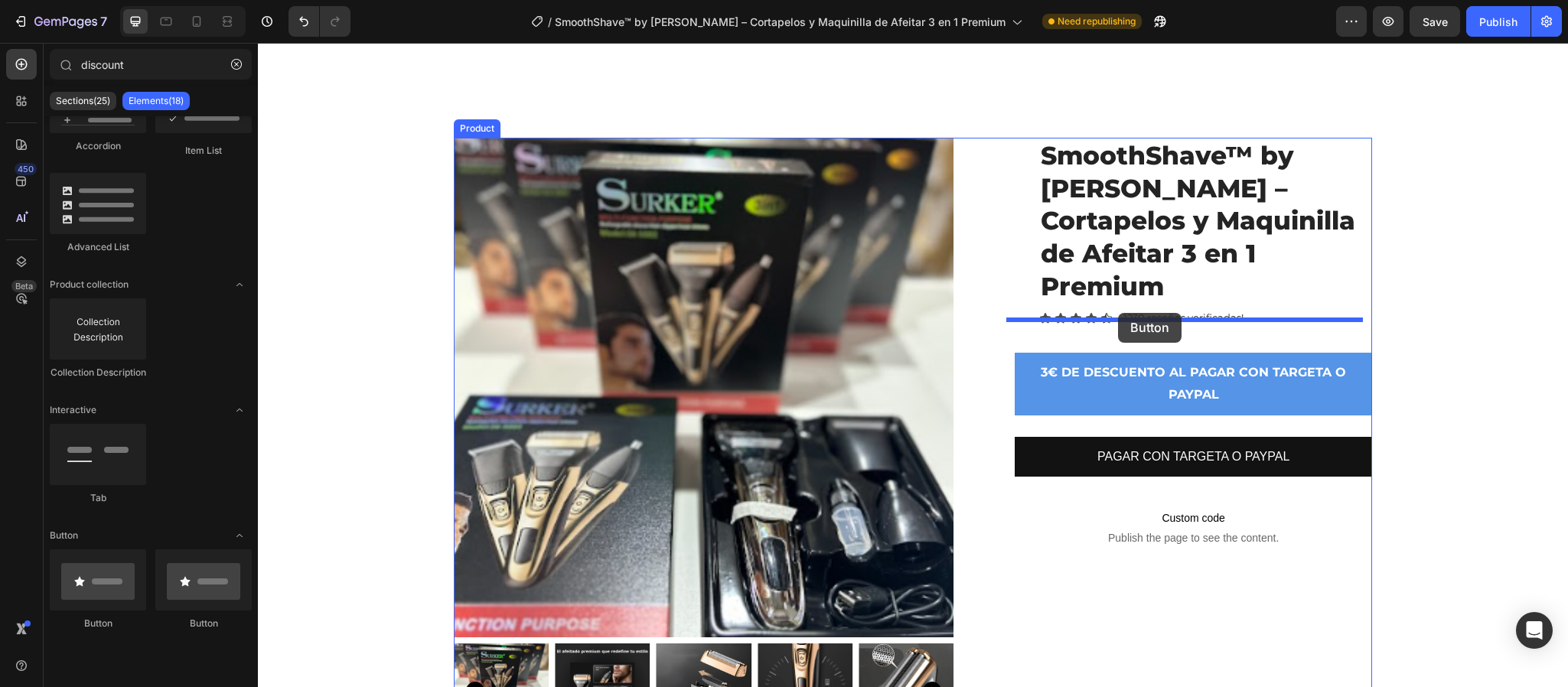
drag, startPoint x: 472, startPoint y: 653, endPoint x: 1118, endPoint y: 313, distance: 730.0
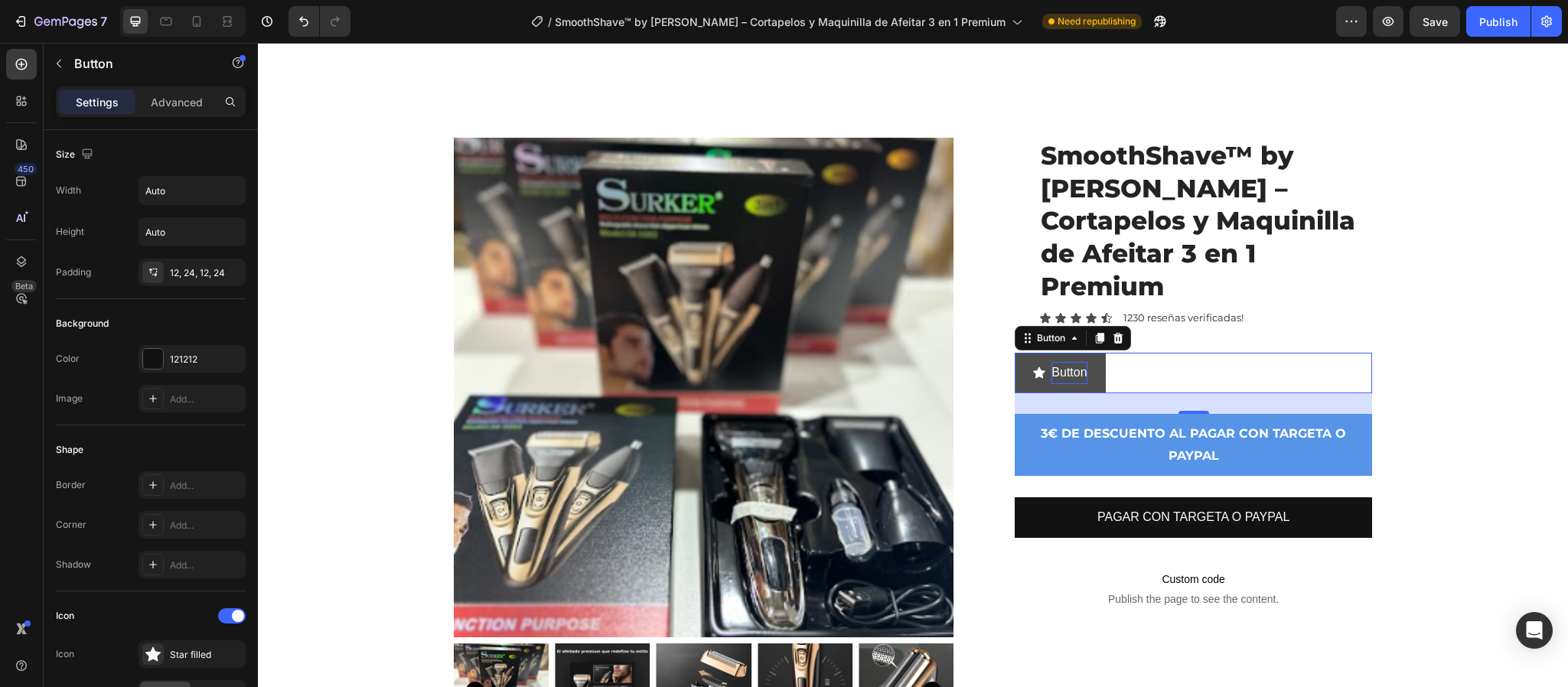
click at [1065, 362] on p "Button" at bounding box center [1068, 373] width 35 height 22
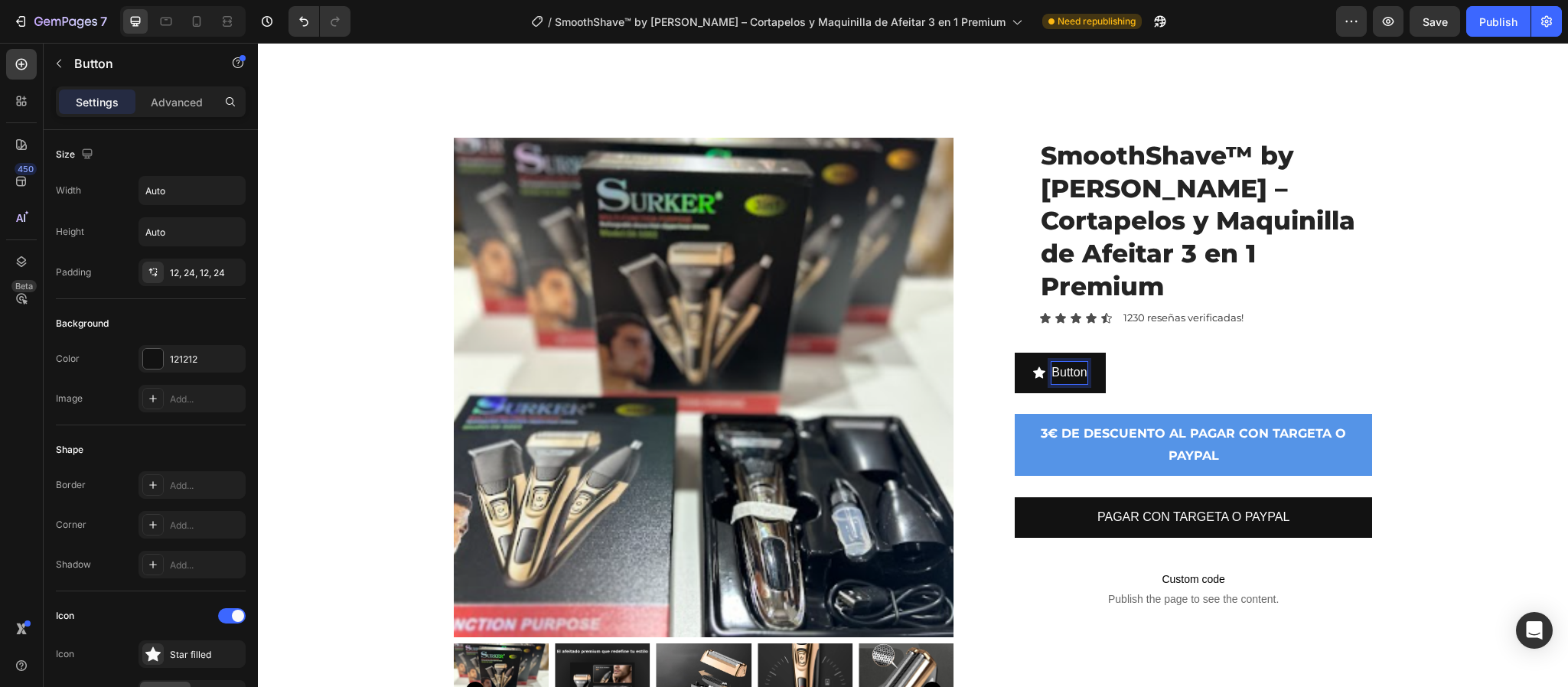
click at [1165, 353] on div "Button Button 27" at bounding box center [1193, 373] width 357 height 41
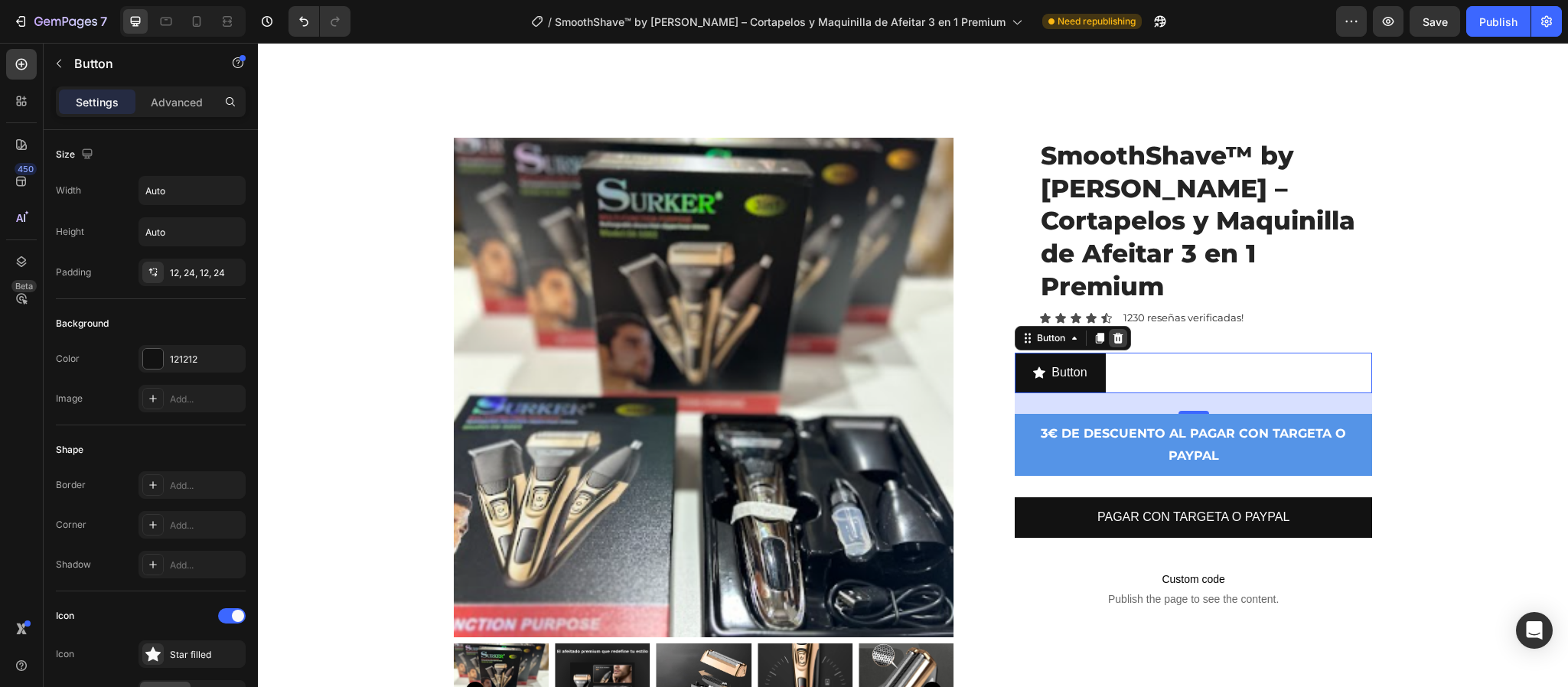
click at [1112, 332] on icon at bounding box center [1118, 338] width 12 height 12
